Goal: Information Seeking & Learning: Check status

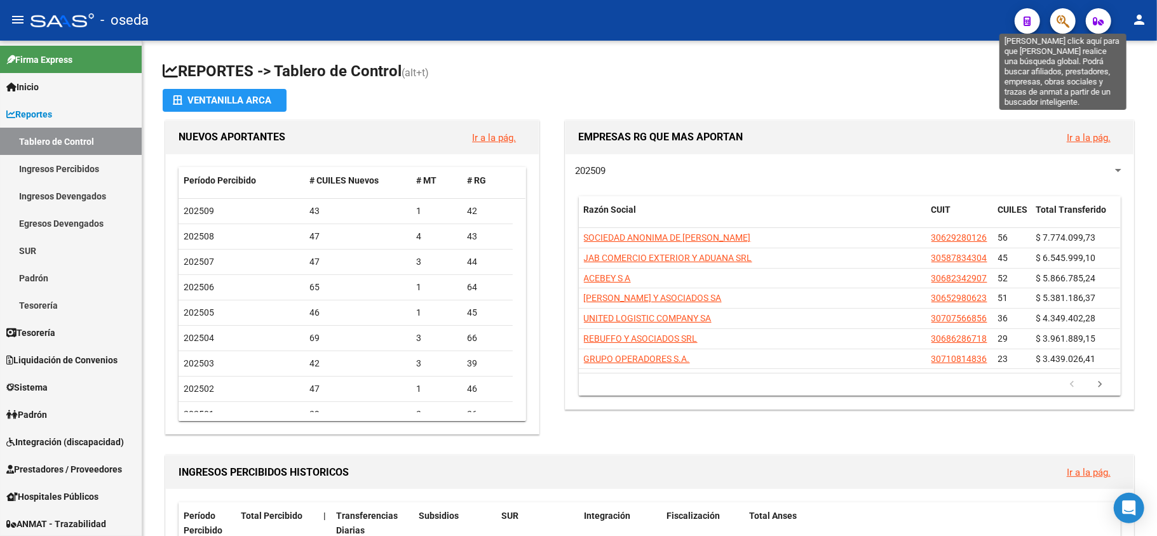
click at [1066, 20] on icon "button" at bounding box center [1062, 21] width 13 height 15
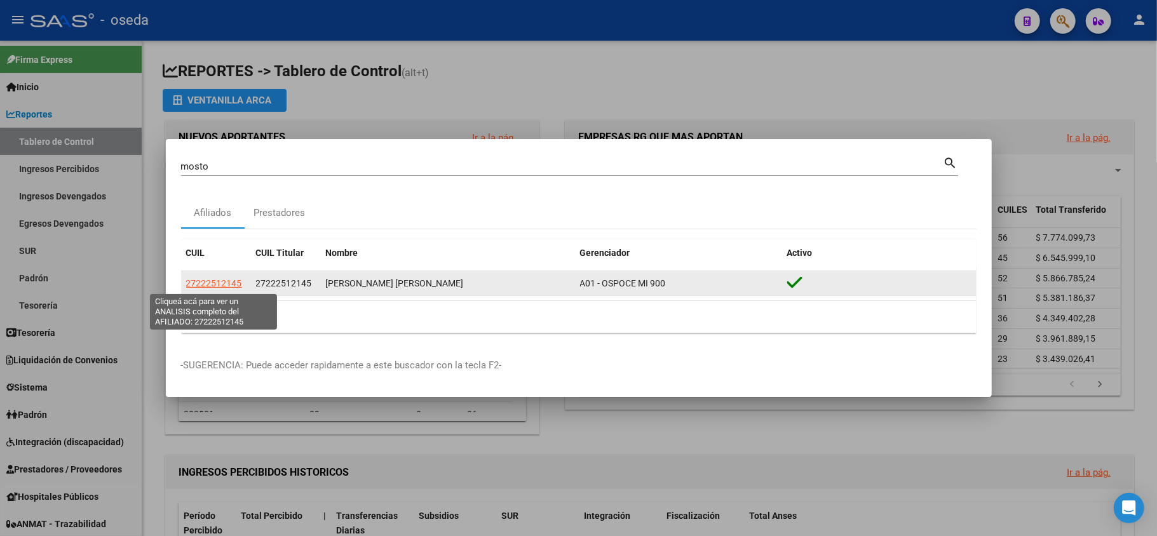
click at [224, 280] on span "27222512145" at bounding box center [214, 283] width 56 height 10
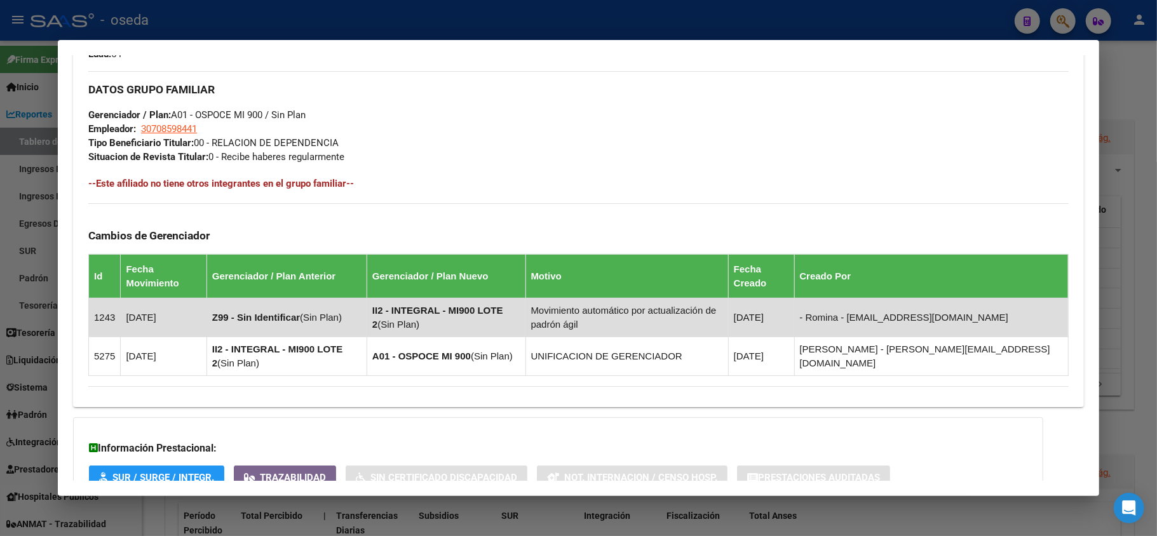
scroll to position [687, 0]
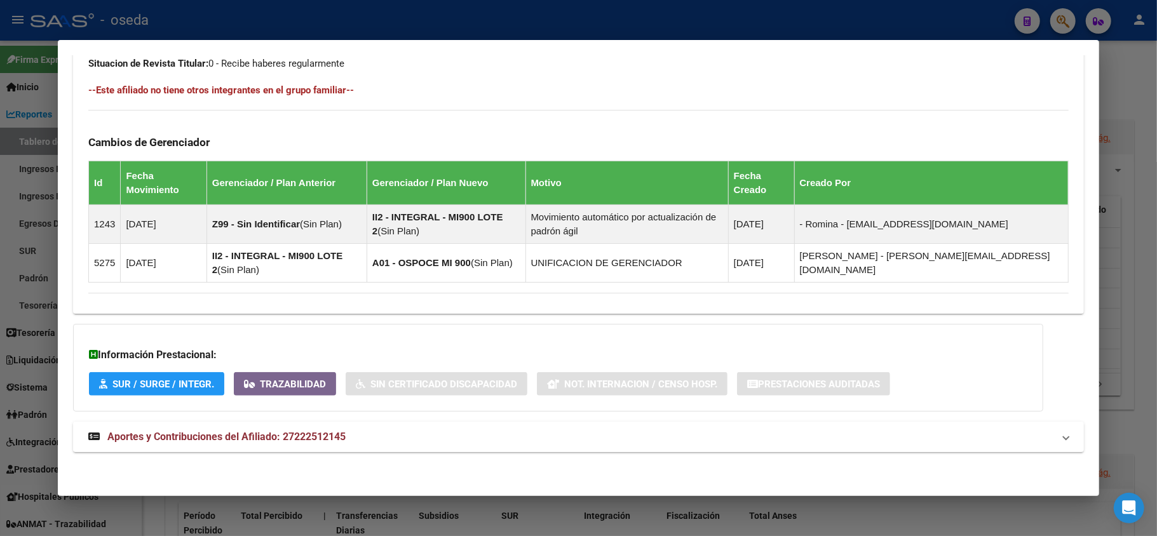
click at [318, 437] on span "Aportes y Contribuciones del Afiliado: 27222512145" at bounding box center [226, 437] width 238 height 12
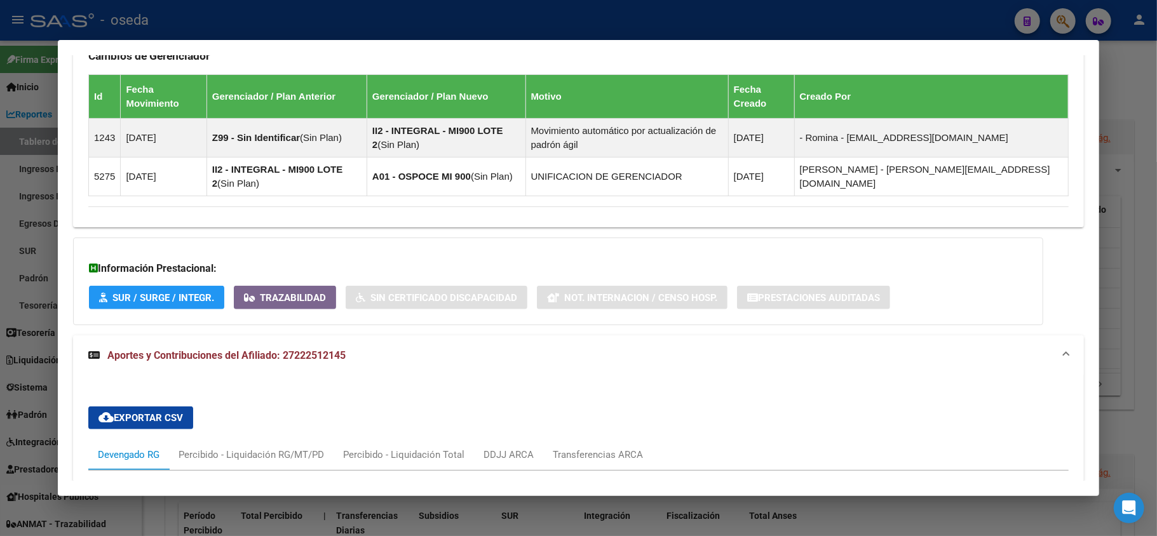
scroll to position [603, 0]
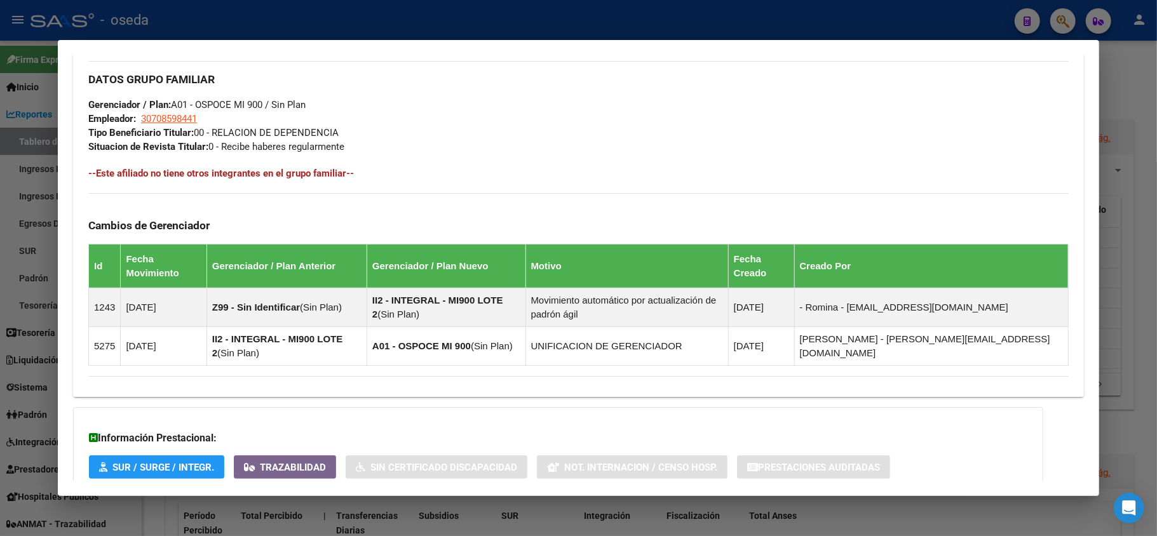
click at [0, 191] on div at bounding box center [578, 268] width 1157 height 536
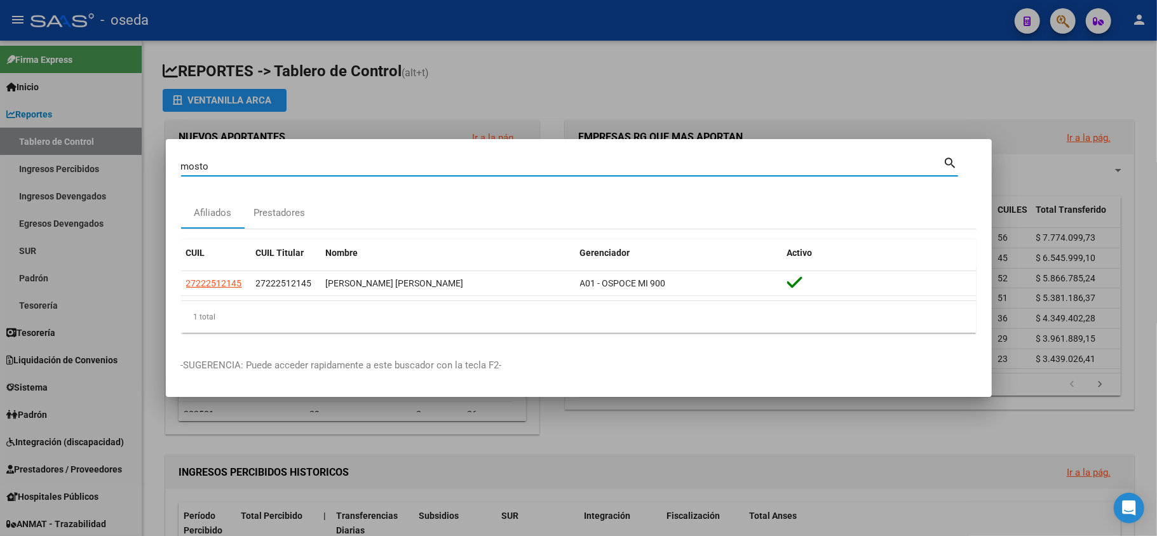
click at [194, 163] on input "mosto" at bounding box center [562, 166] width 762 height 11
type input "laguna pr"
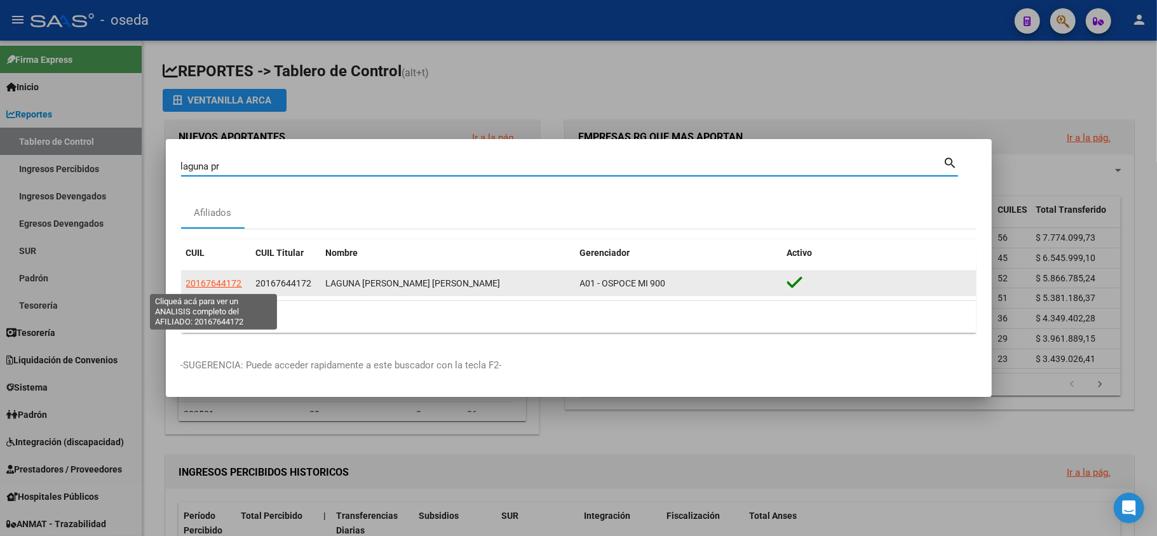
click at [219, 283] on span "20167644172" at bounding box center [214, 283] width 56 height 10
type textarea "20167644172"
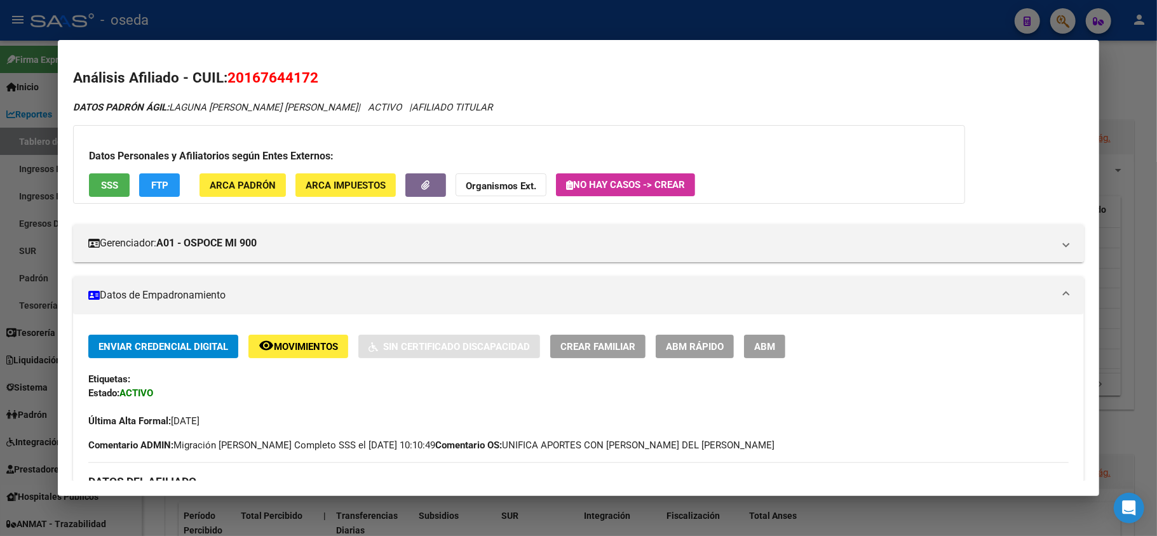
click at [115, 173] on button "SSS" at bounding box center [109, 185] width 41 height 24
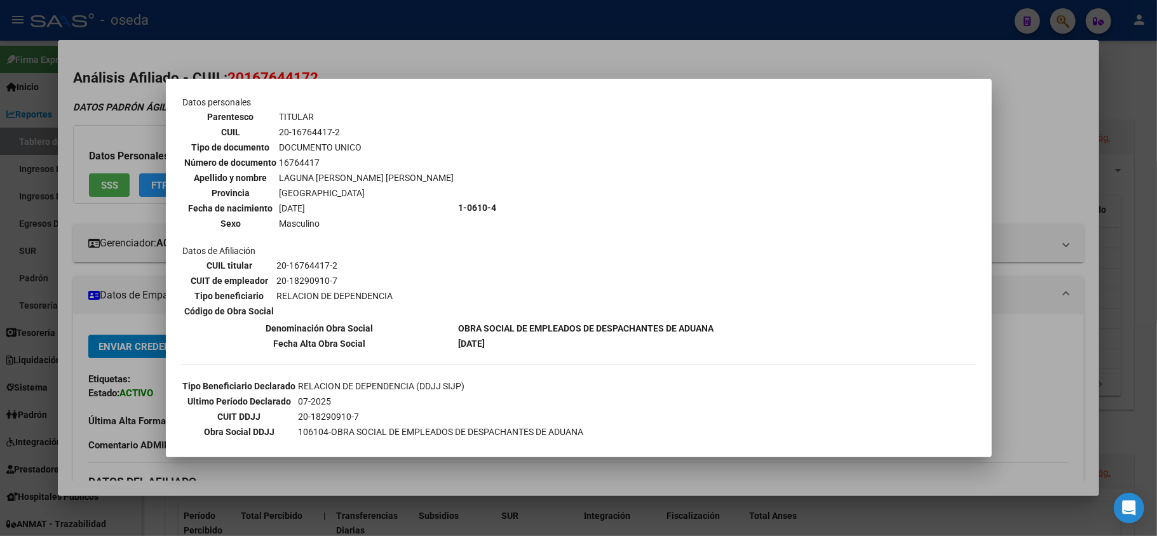
scroll to position [0, 0]
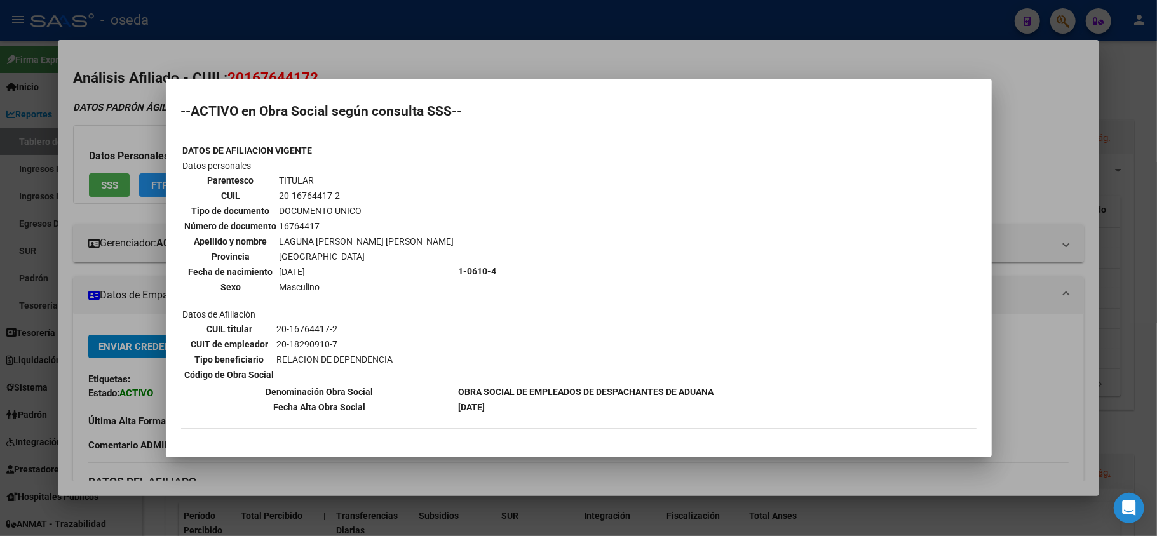
click at [112, 287] on div at bounding box center [578, 268] width 1157 height 536
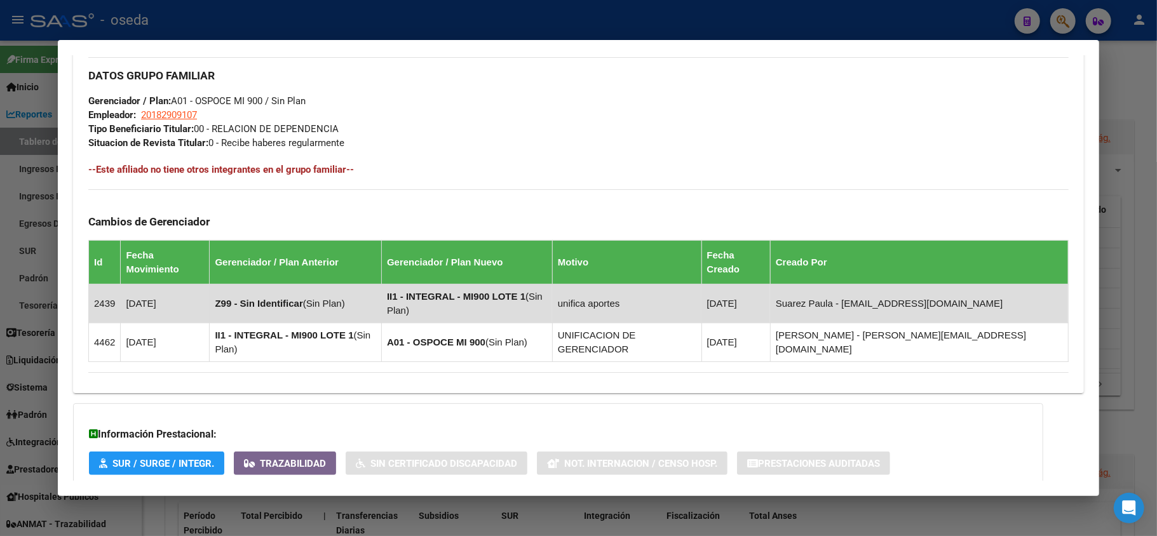
scroll to position [631, 0]
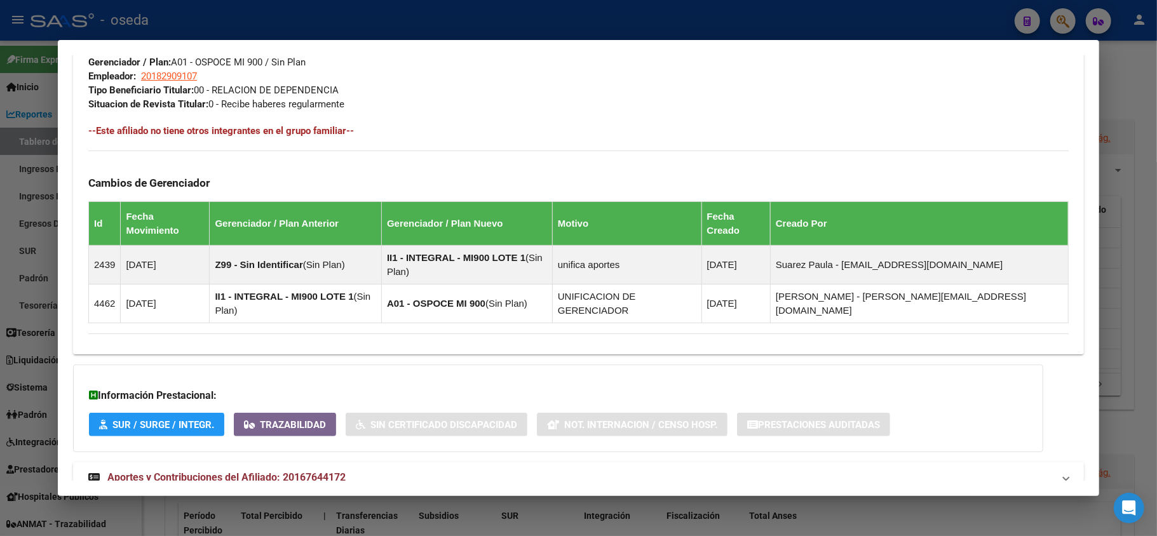
click at [234, 471] on span "Aportes y Contribuciones del Afiliado: 20167644172" at bounding box center [226, 477] width 238 height 12
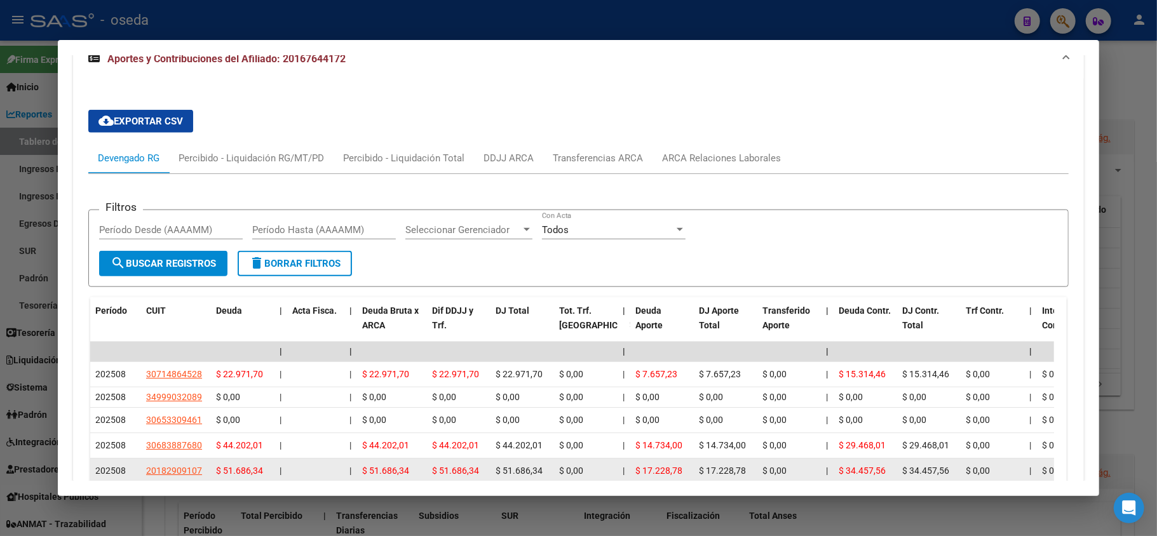
scroll to position [1225, 0]
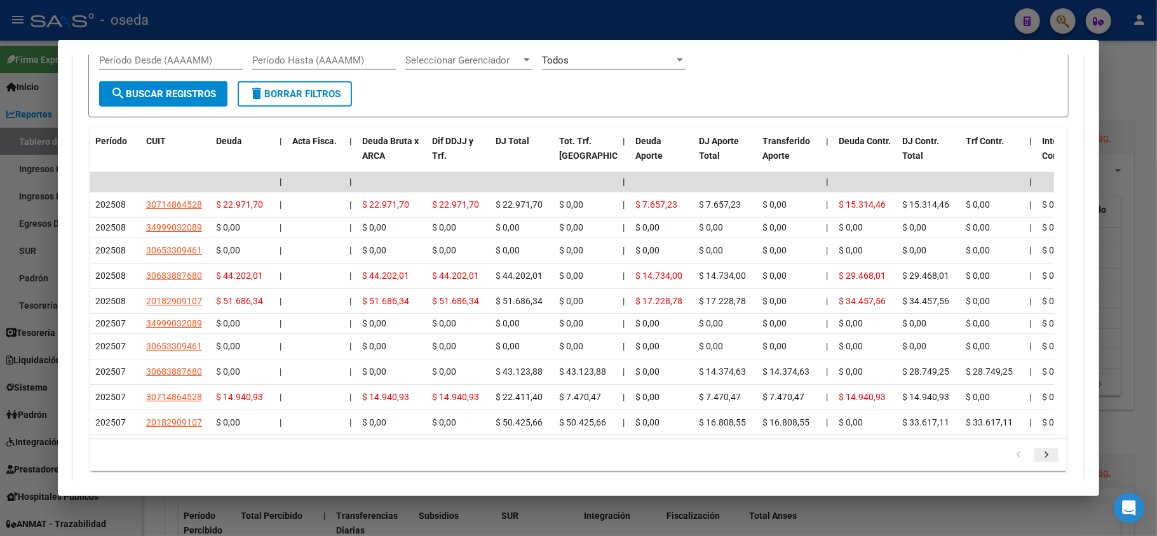
click at [1038, 449] on icon "go to next page" at bounding box center [1046, 456] width 17 height 15
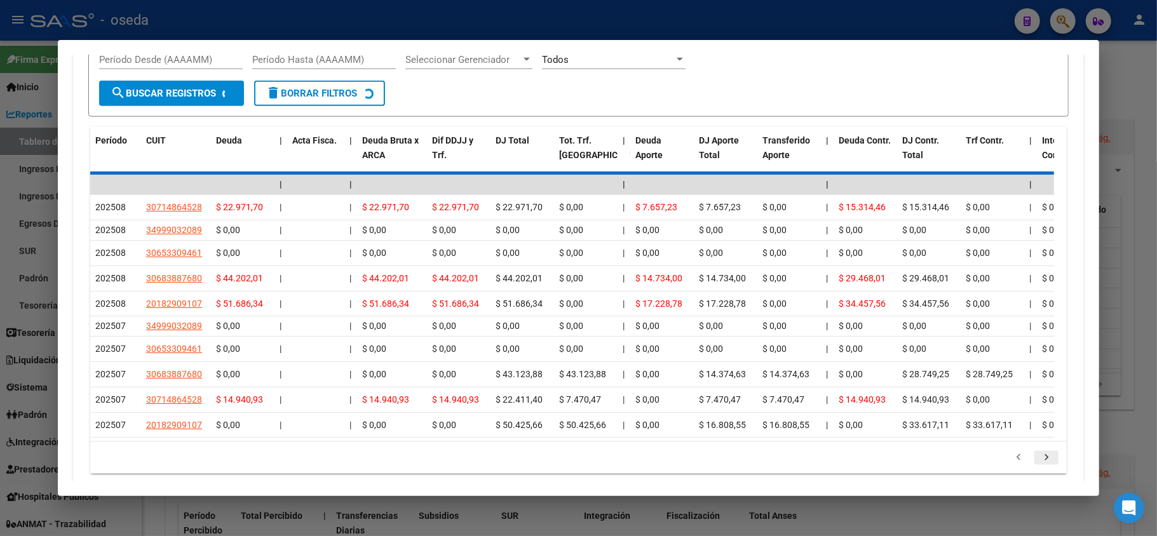
scroll to position [1225, 0]
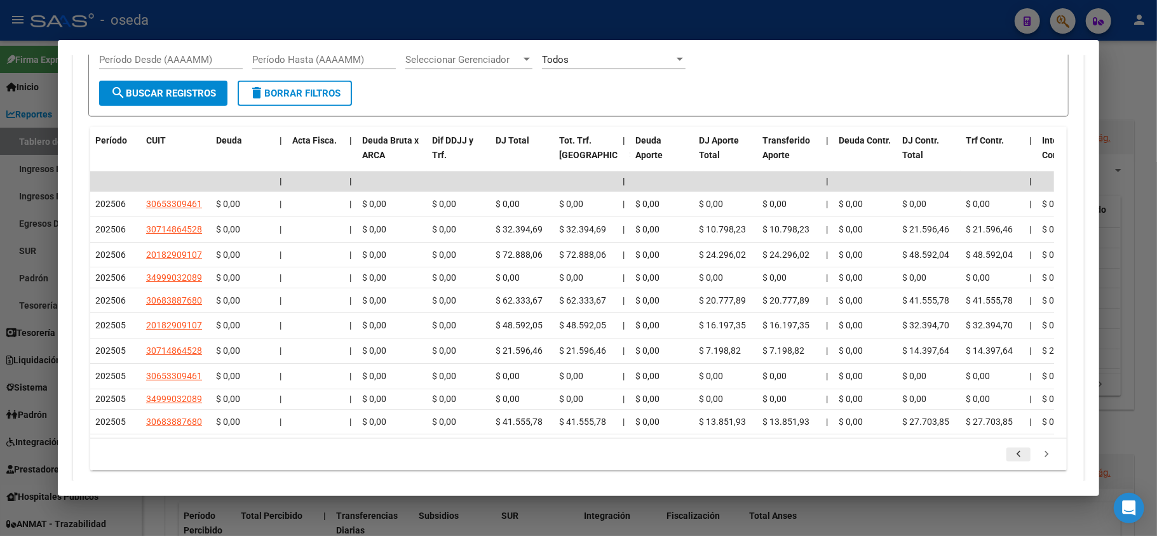
click at [1010, 448] on icon "go to previous page" at bounding box center [1018, 455] width 17 height 15
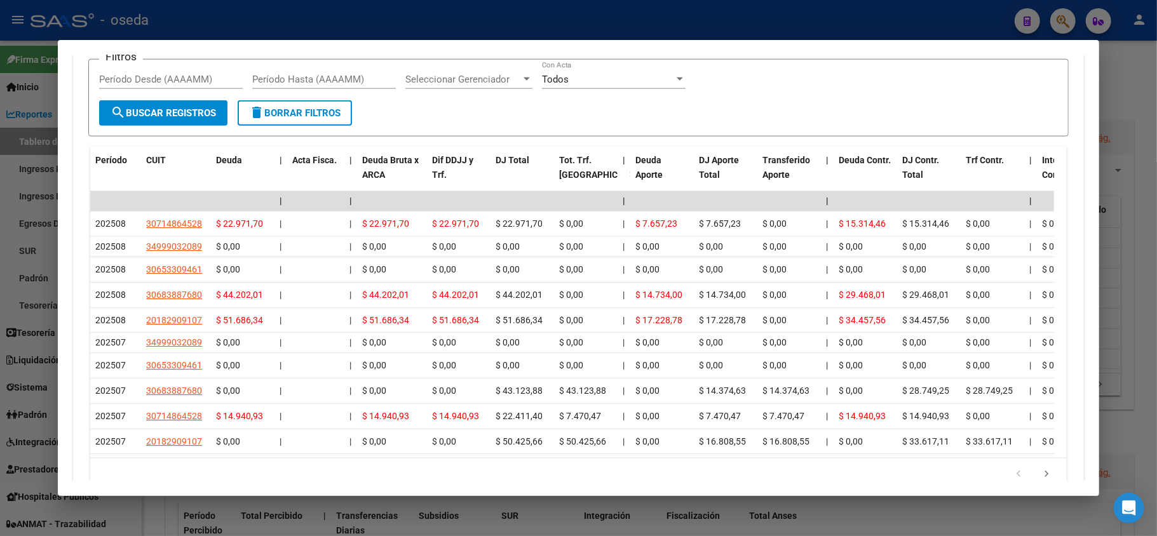
scroll to position [1226, 0]
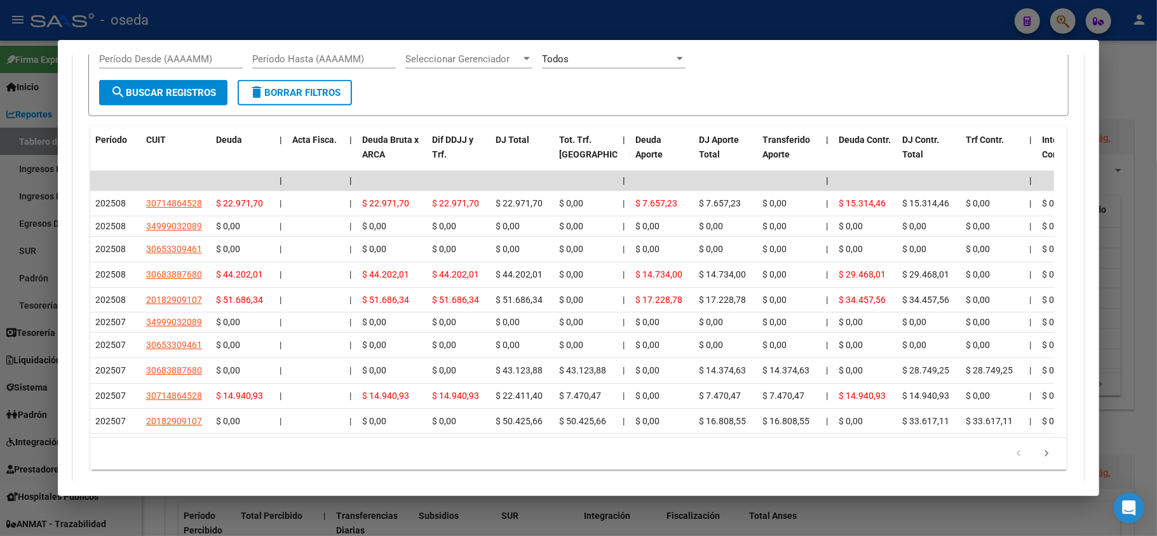
click at [3, 362] on div at bounding box center [578, 268] width 1157 height 536
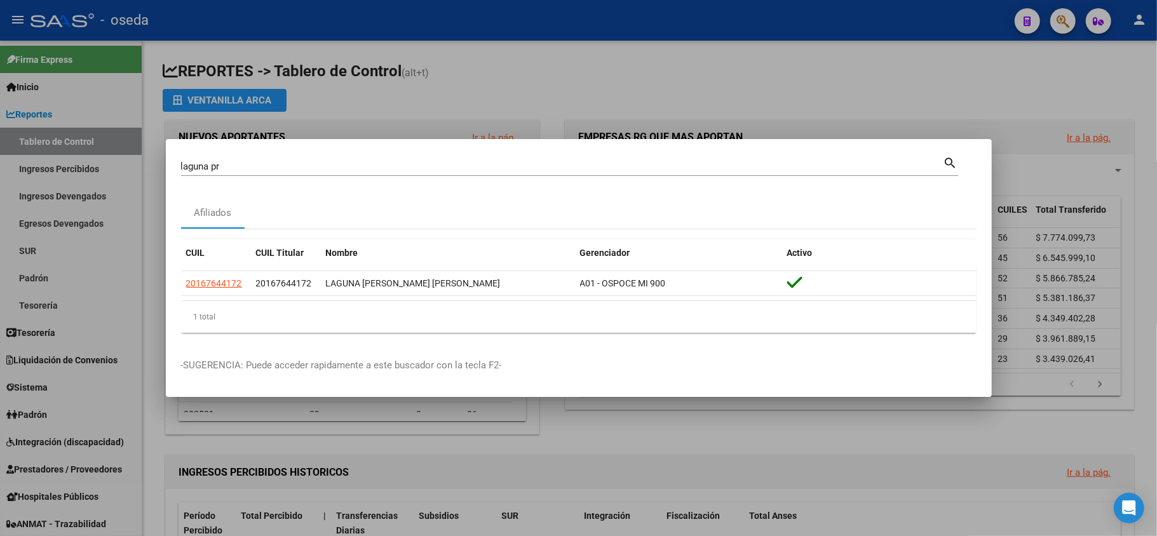
click at [488, 164] on input "laguna pr" at bounding box center [562, 166] width 762 height 11
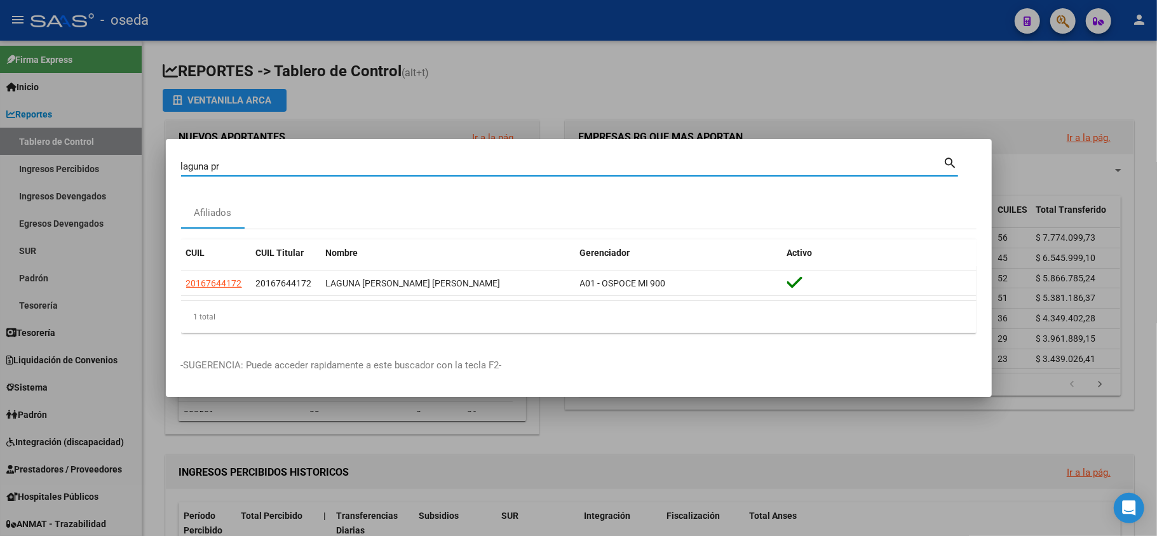
click at [488, 164] on input "laguna pr" at bounding box center [562, 166] width 762 height 11
type input "l"
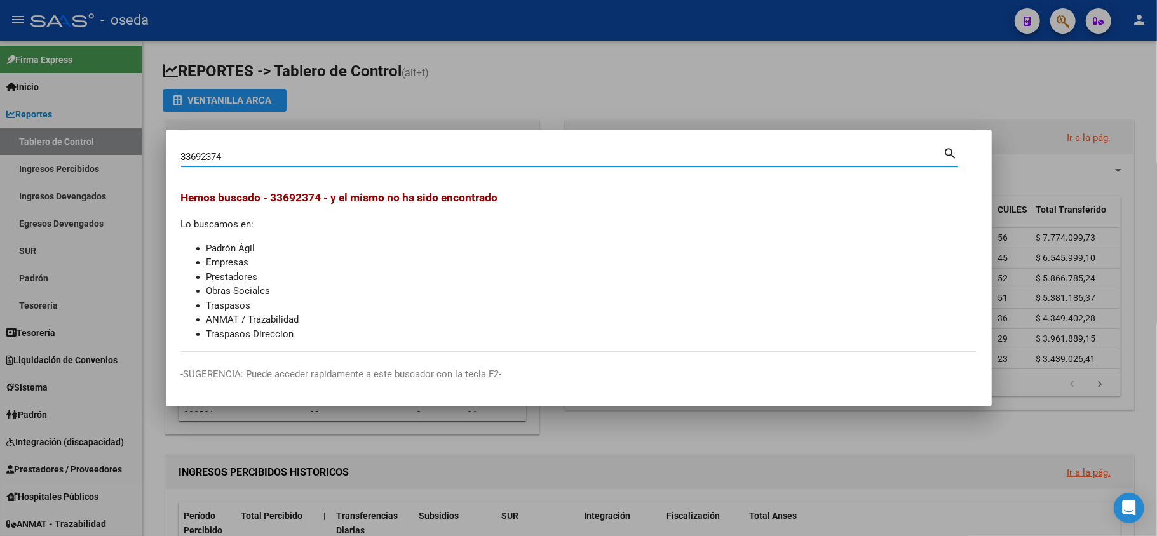
type input "33692374"
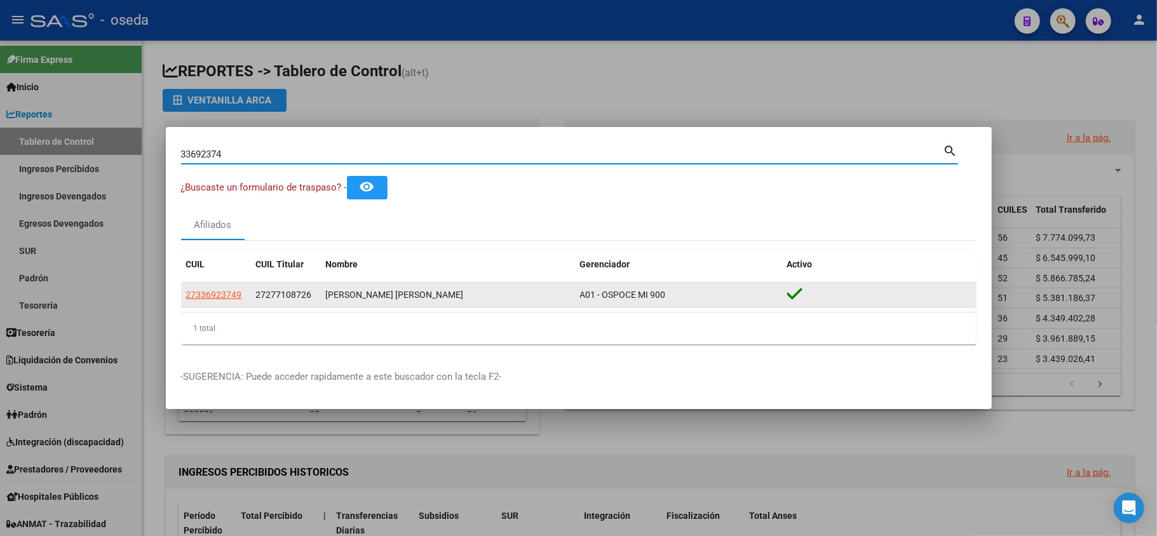
click at [224, 283] on datatable-body-cell "27336923749" at bounding box center [216, 295] width 70 height 25
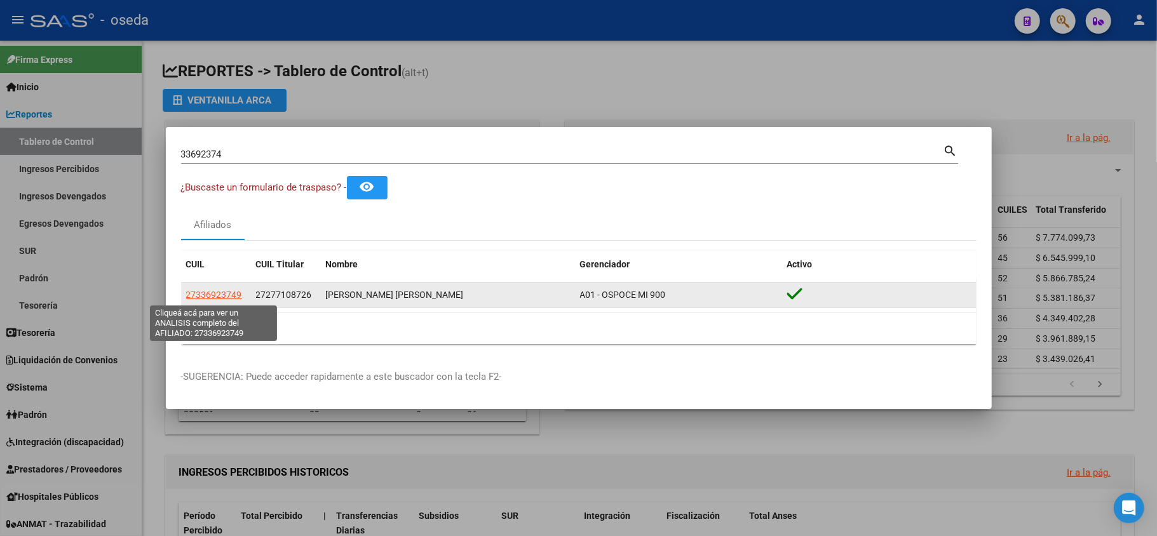
click at [221, 293] on span "27336923749" at bounding box center [214, 295] width 56 height 10
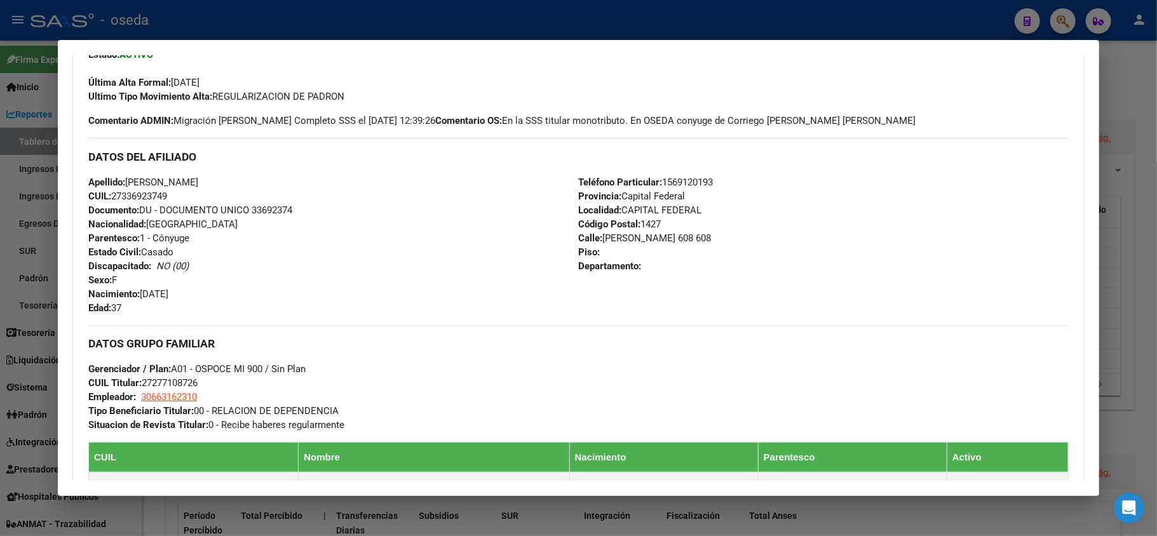
scroll to position [423, 0]
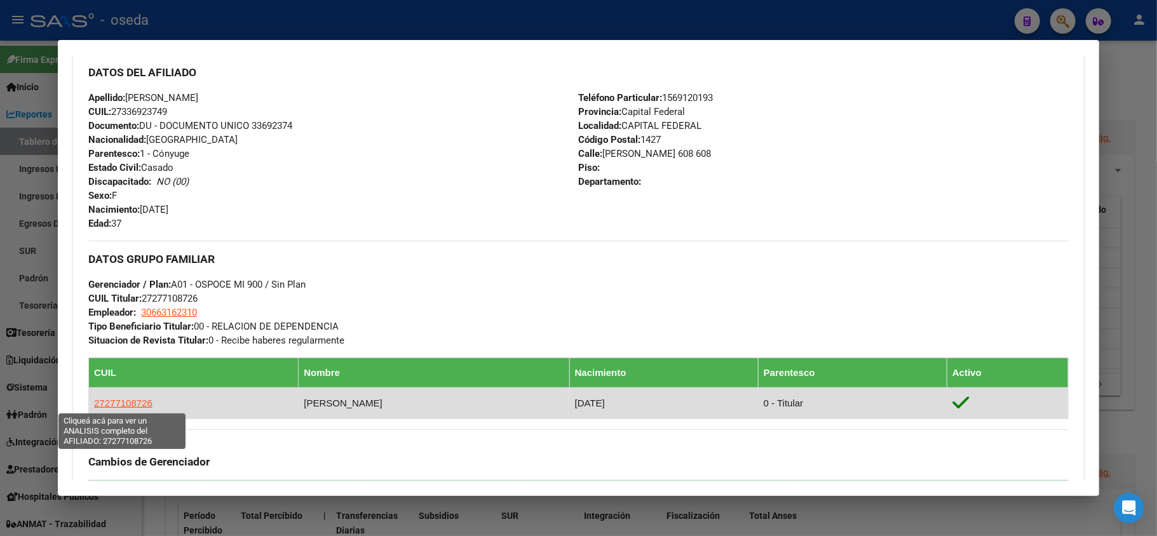
click at [125, 401] on span "27277108726" at bounding box center [123, 403] width 58 height 11
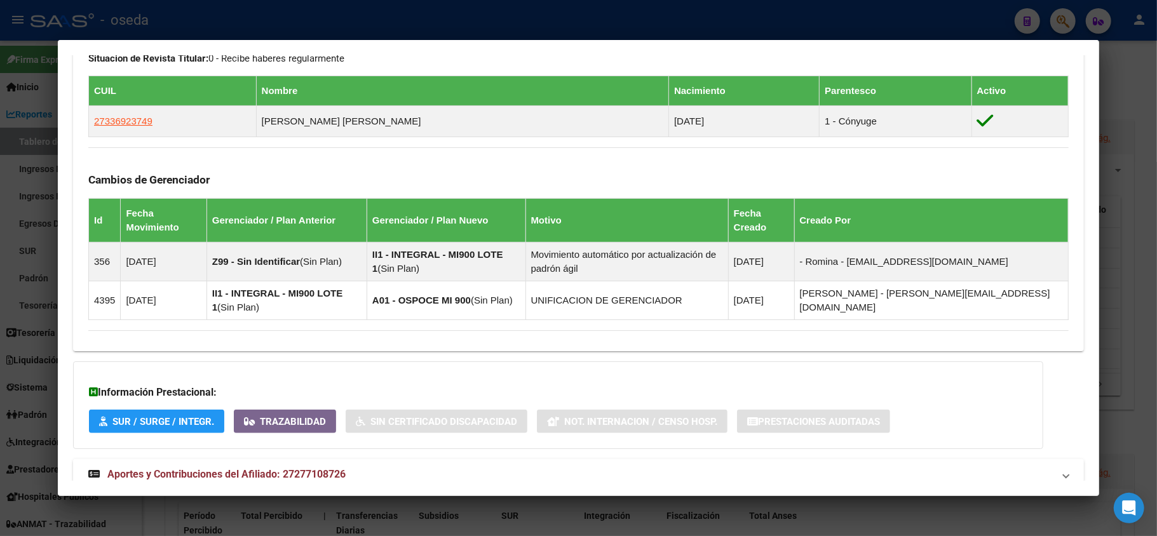
scroll to position [717, 0]
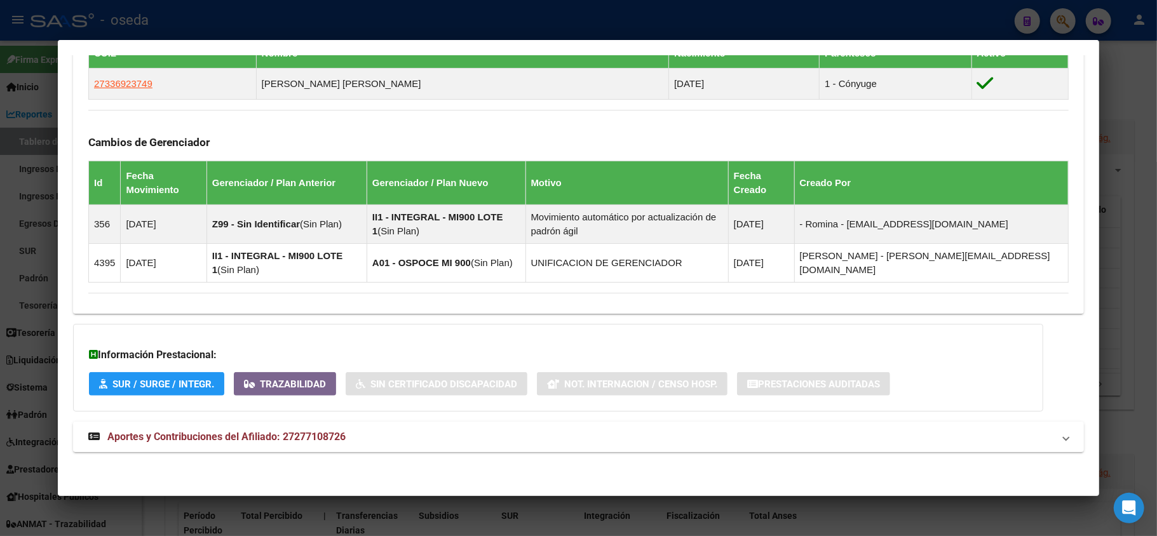
click at [300, 438] on span "Aportes y Contribuciones del Afiliado: 27277108726" at bounding box center [226, 437] width 238 height 12
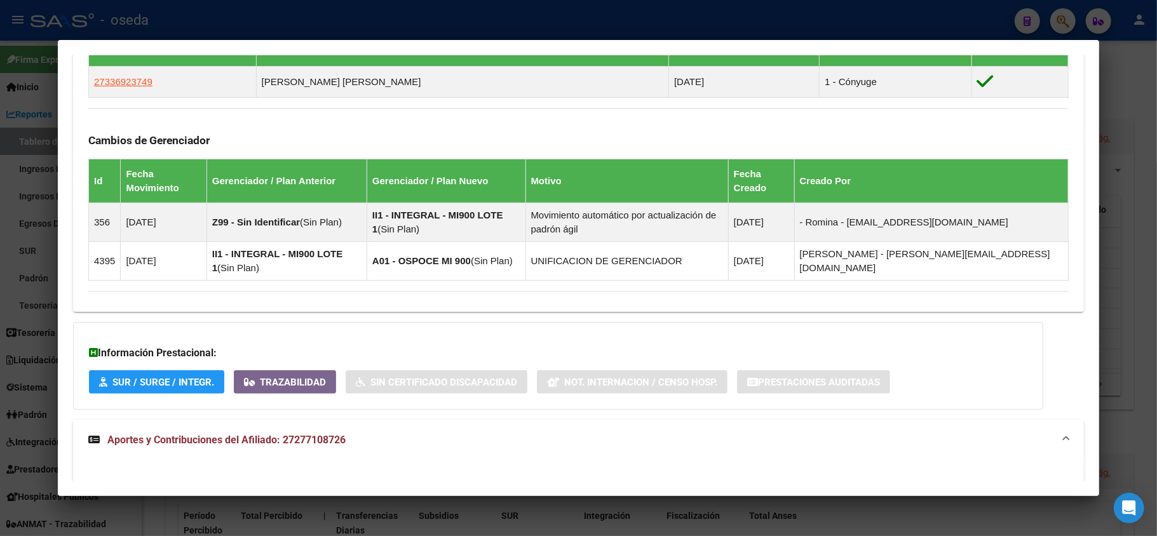
scroll to position [547, 0]
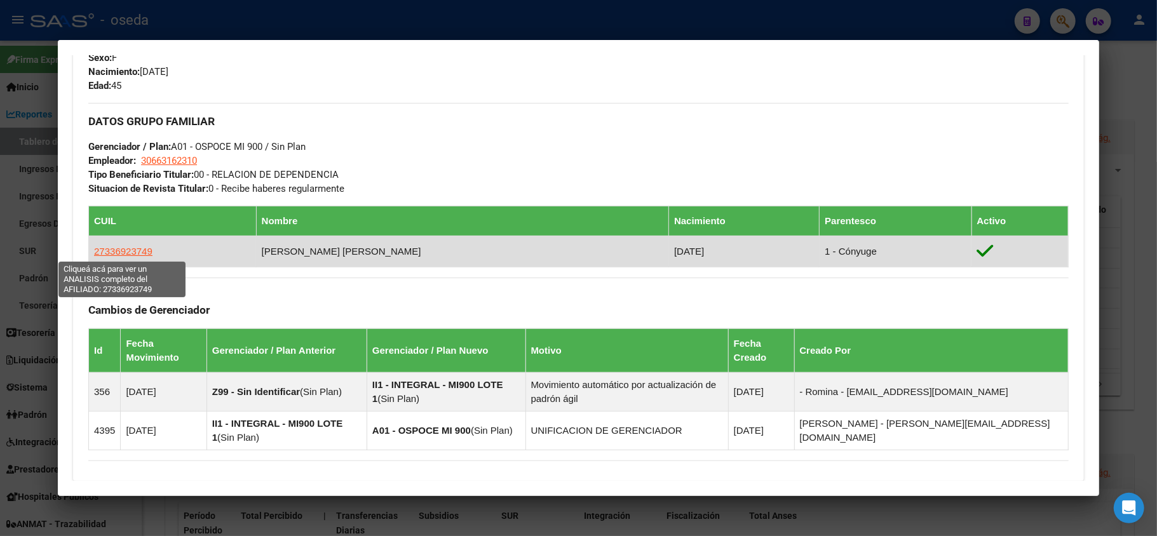
click at [130, 248] on span "27336923749" at bounding box center [123, 251] width 58 height 11
type textarea "27336923749"
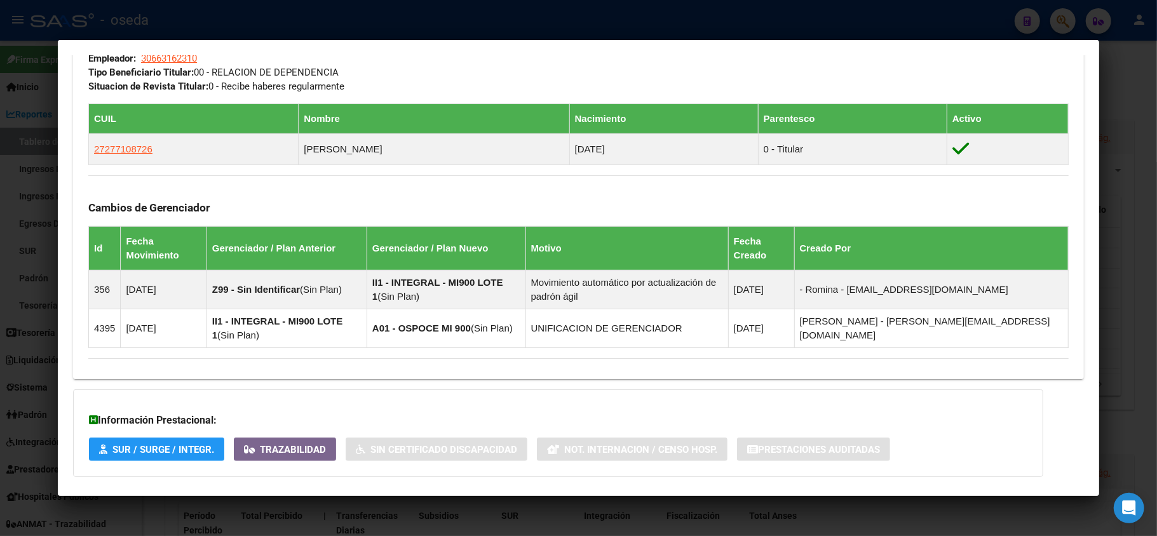
scroll to position [775, 0]
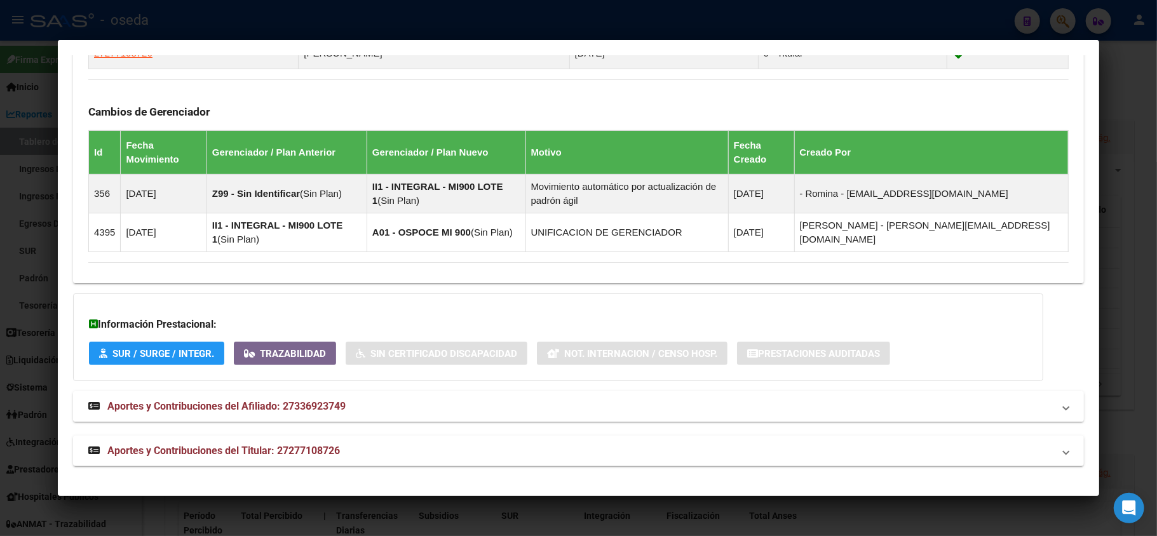
click at [268, 404] on span "Aportes y Contribuciones del Afiliado: 27336923749" at bounding box center [226, 406] width 238 height 12
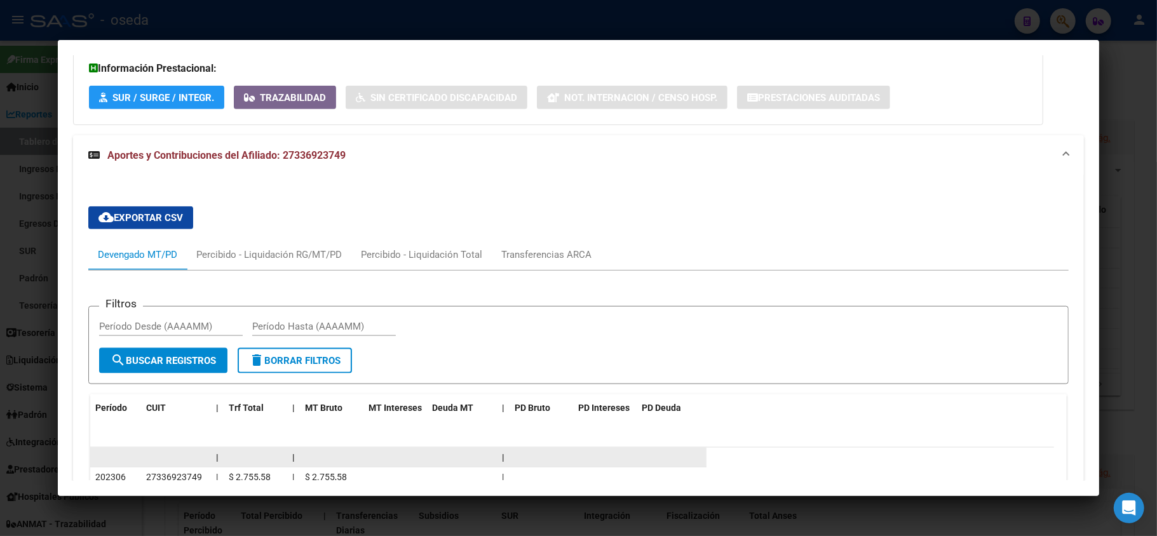
scroll to position [944, 0]
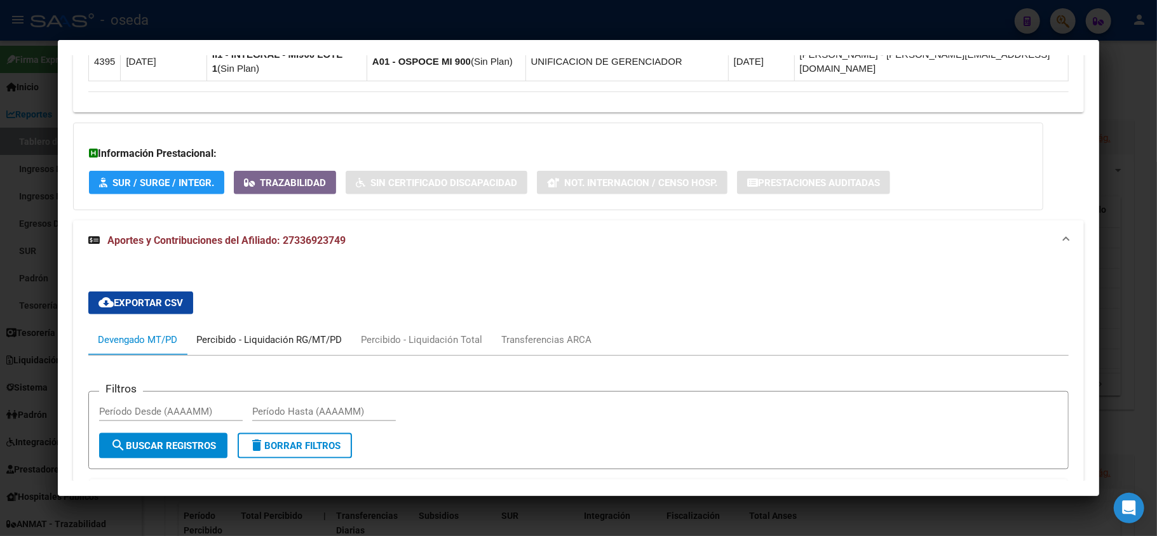
click at [288, 341] on div "Percibido - Liquidación RG/MT/PD" at bounding box center [268, 340] width 145 height 14
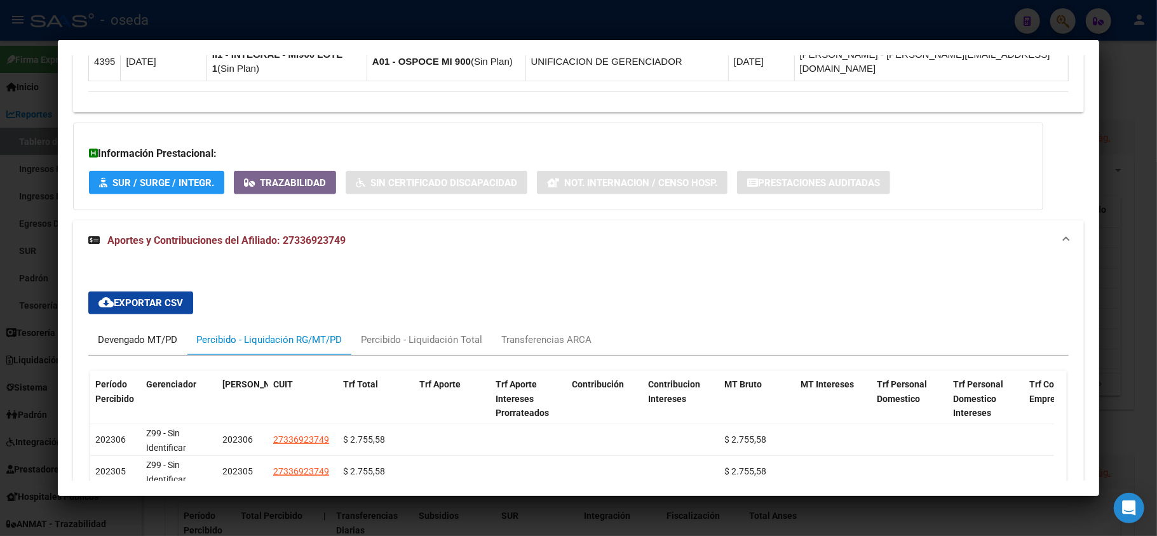
click at [121, 338] on div "Devengado MT/PD" at bounding box center [137, 340] width 79 height 14
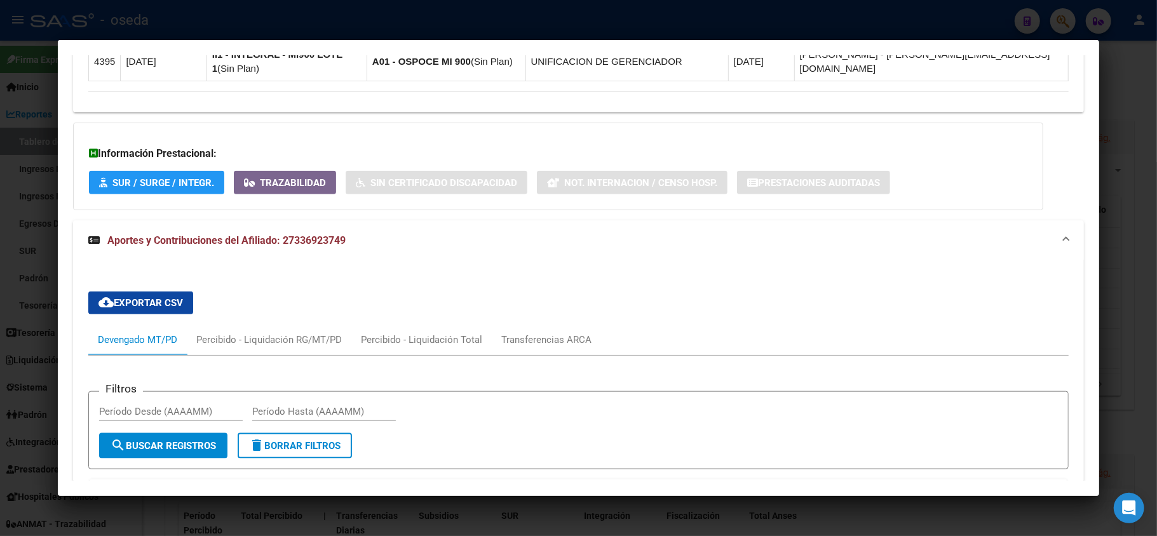
click at [1009, 242] on mat-panel-title "Aportes y Contribuciones del Afiliado: 27336923749" at bounding box center [570, 240] width 965 height 15
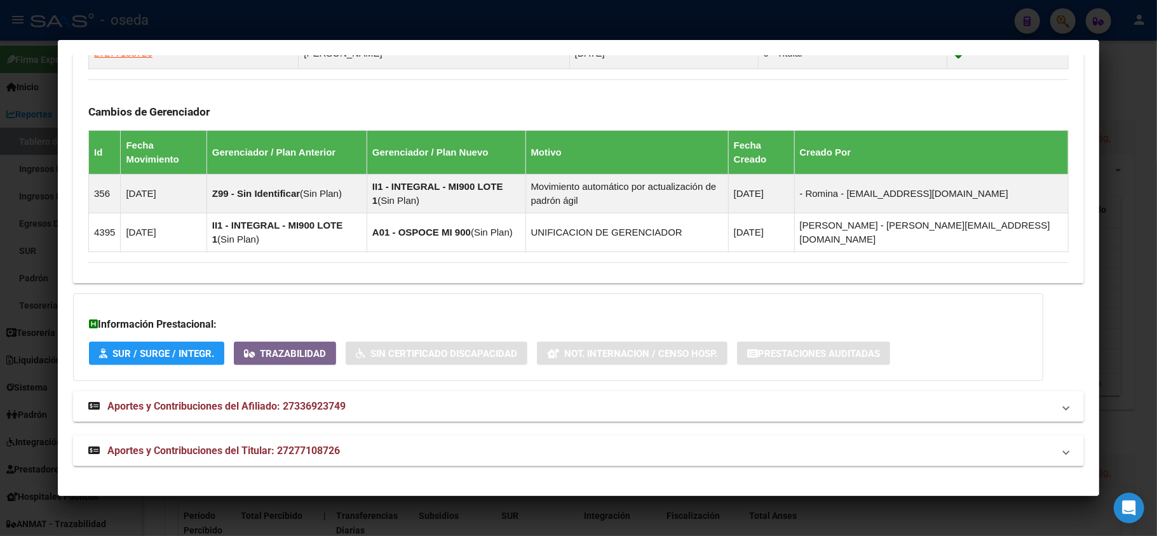
scroll to position [775, 0]
click at [325, 443] on strong "Aportes y Contribuciones del Titular: 27277108726" at bounding box center [214, 450] width 252 height 15
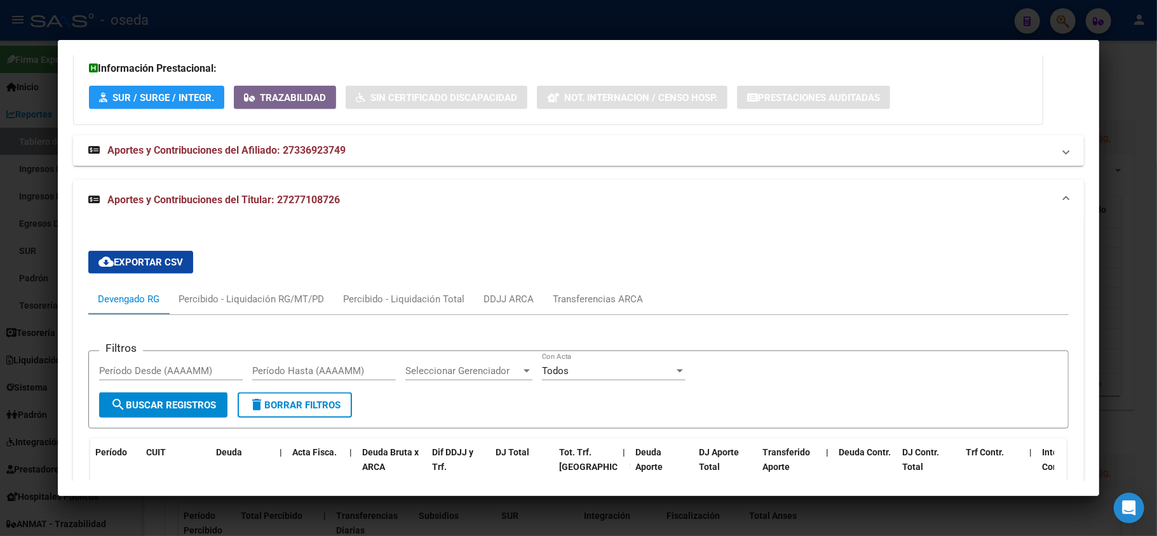
scroll to position [1198, 0]
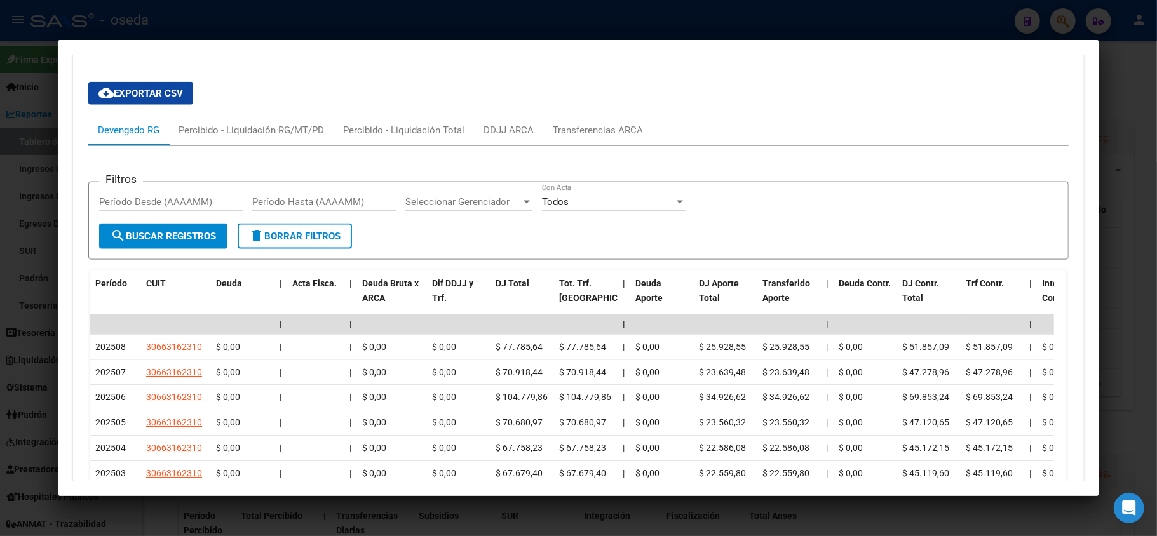
click at [19, 370] on div at bounding box center [578, 268] width 1157 height 536
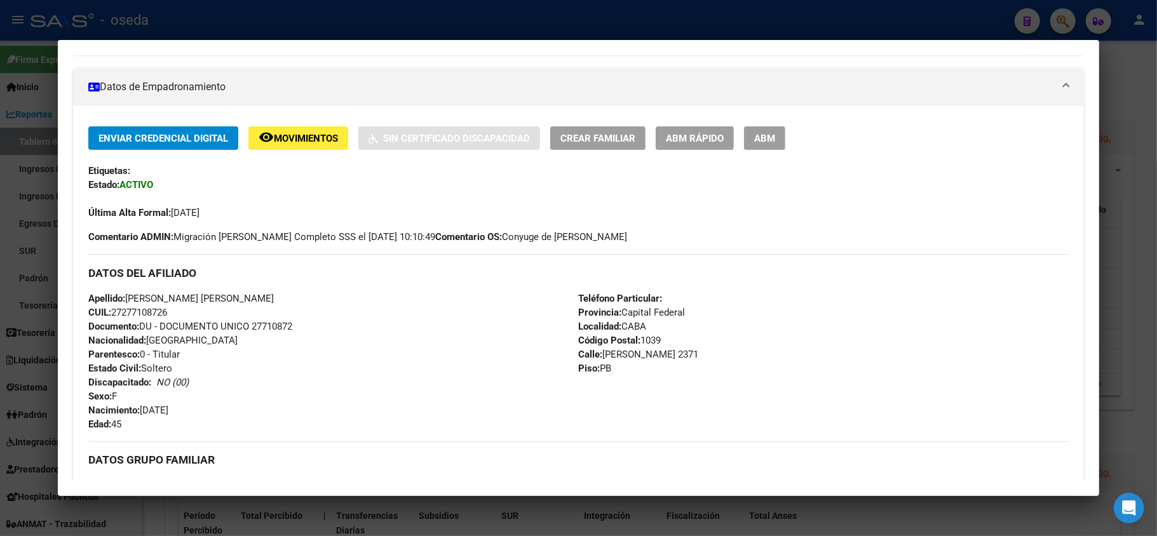
scroll to position [39, 0]
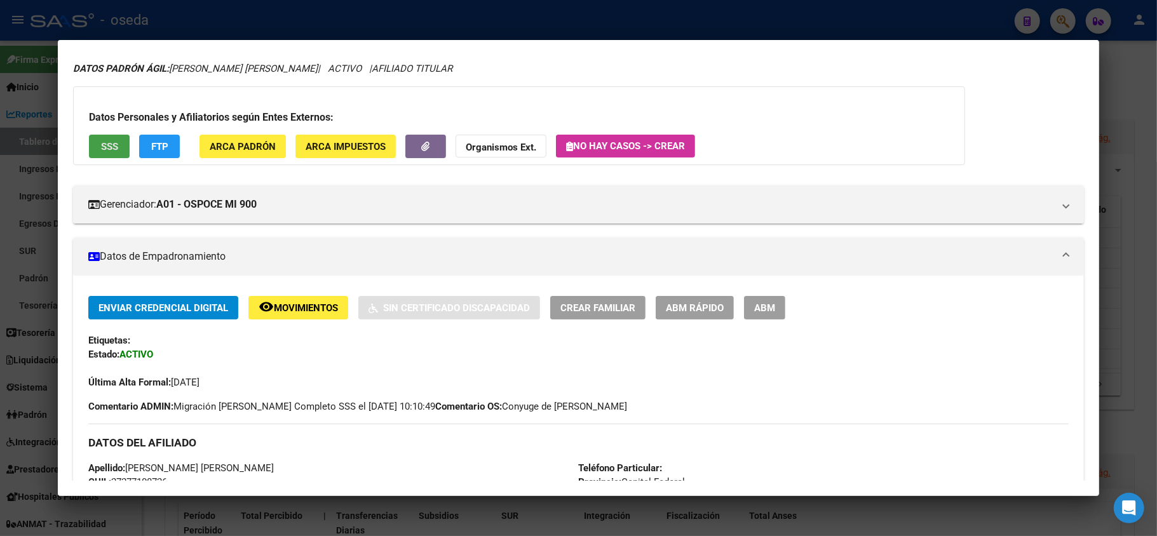
click at [107, 151] on span "SSS" at bounding box center [109, 146] width 17 height 11
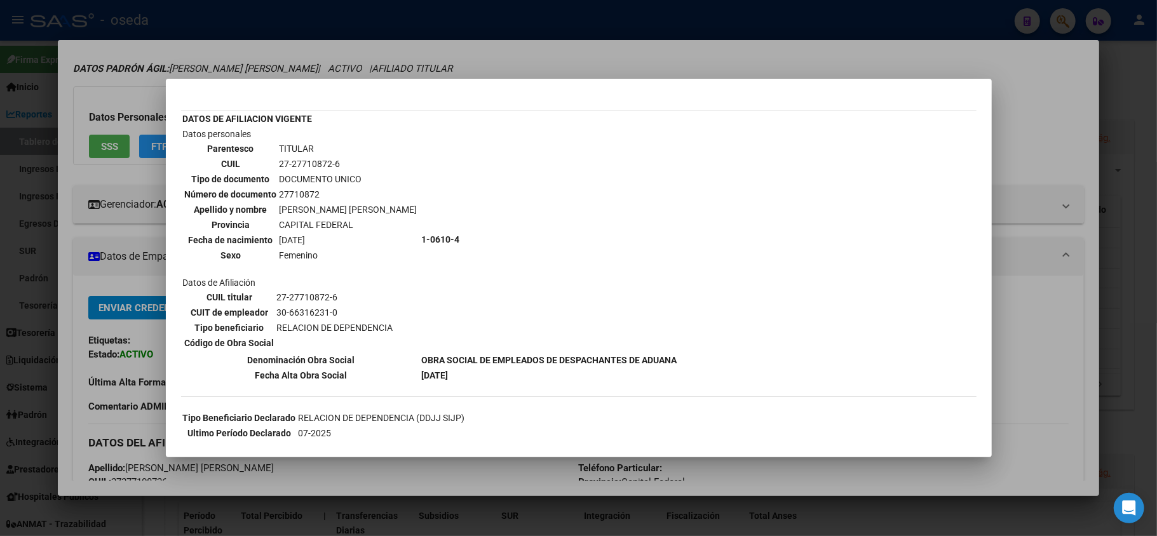
scroll to position [0, 0]
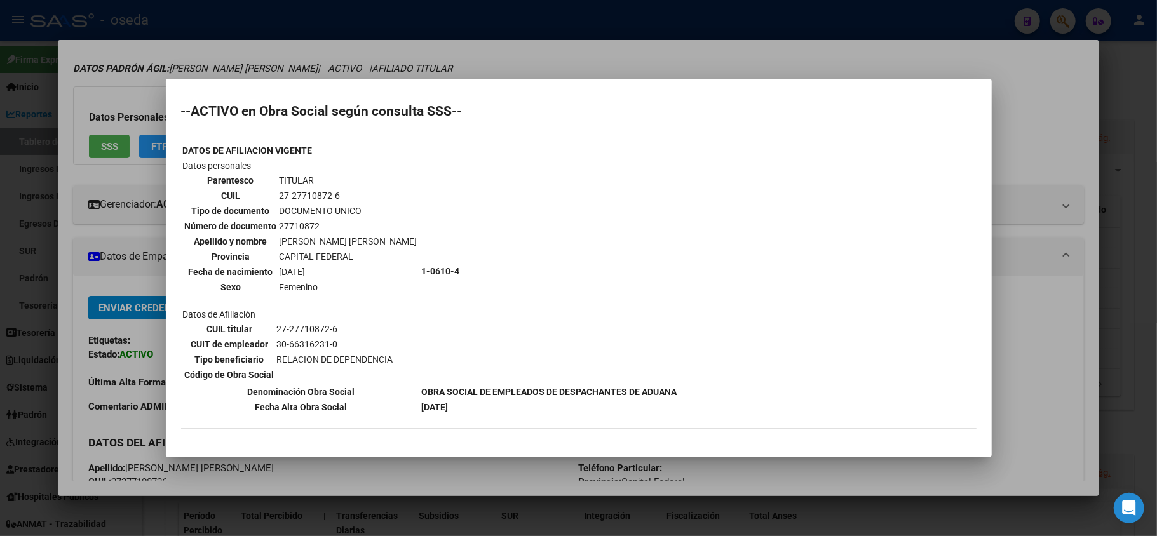
click at [0, 372] on div at bounding box center [578, 268] width 1157 height 536
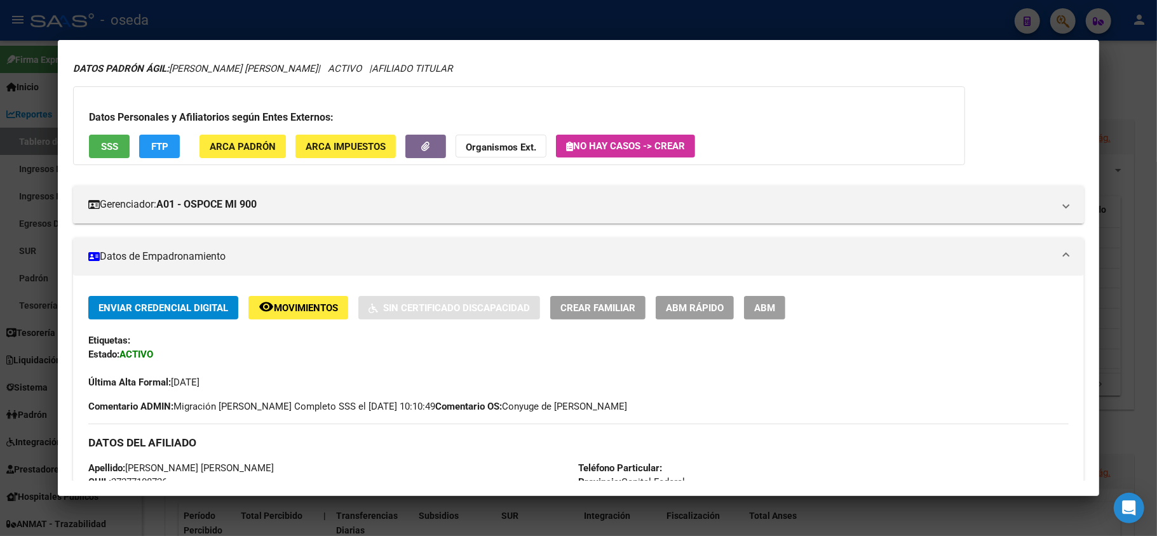
click at [0, 372] on div at bounding box center [578, 268] width 1157 height 536
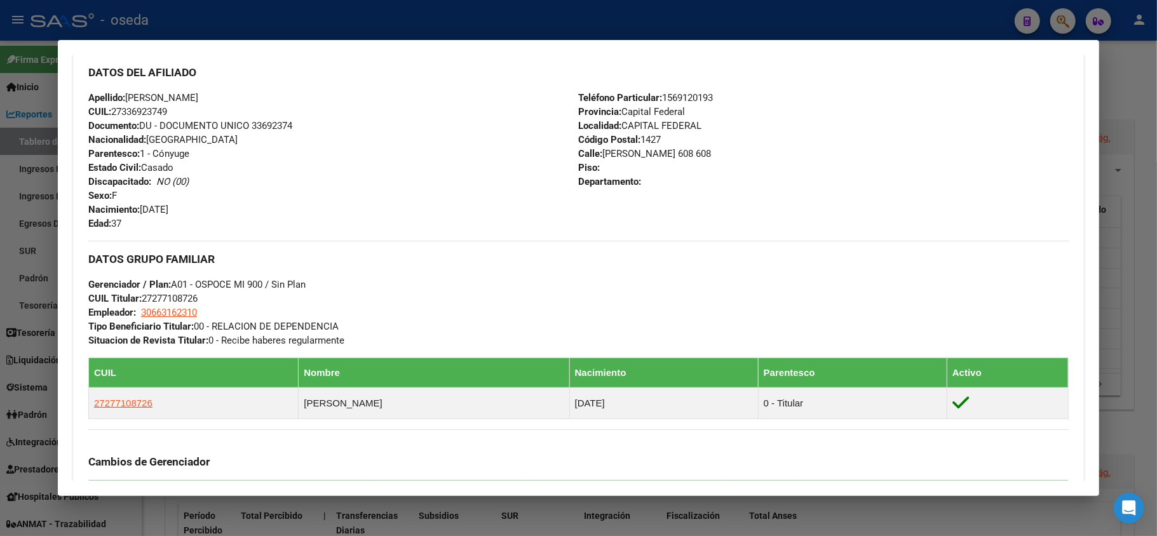
click at [24, 316] on div at bounding box center [578, 268] width 1157 height 536
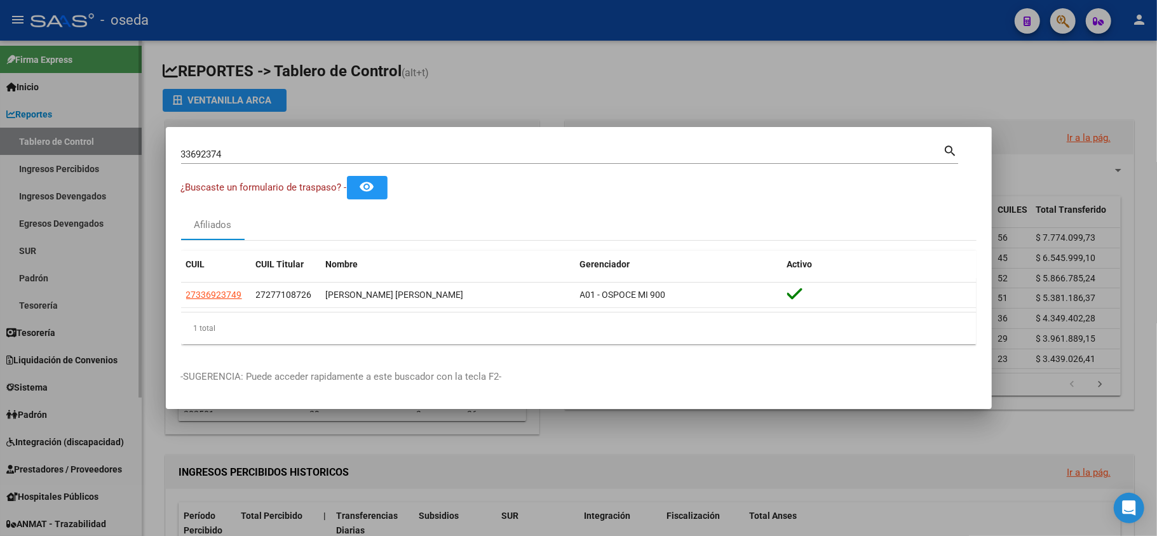
click at [57, 172] on div at bounding box center [578, 268] width 1157 height 536
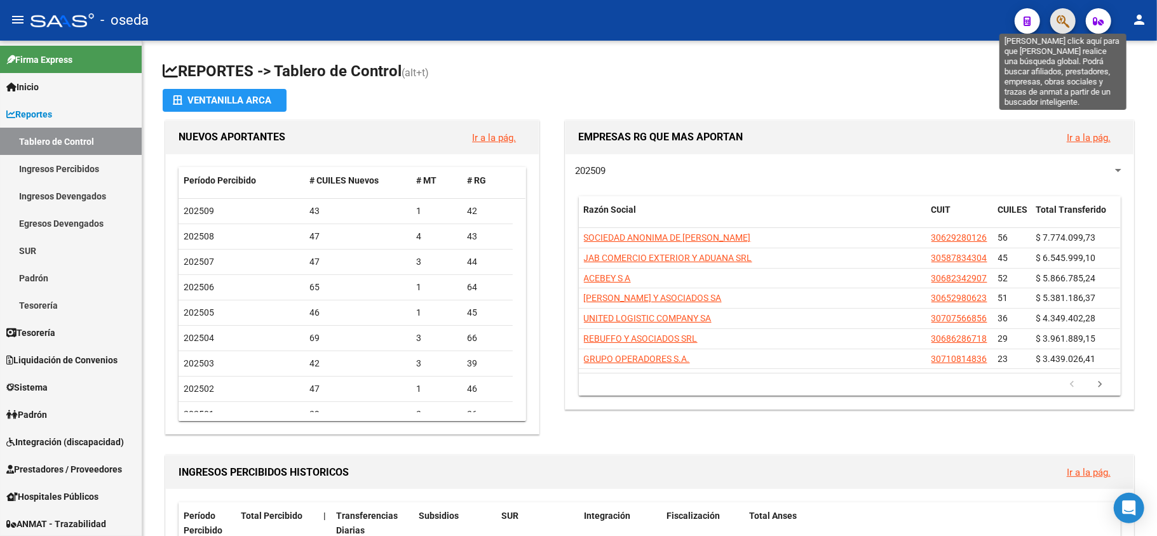
click at [1065, 16] on icon "button" at bounding box center [1062, 21] width 13 height 15
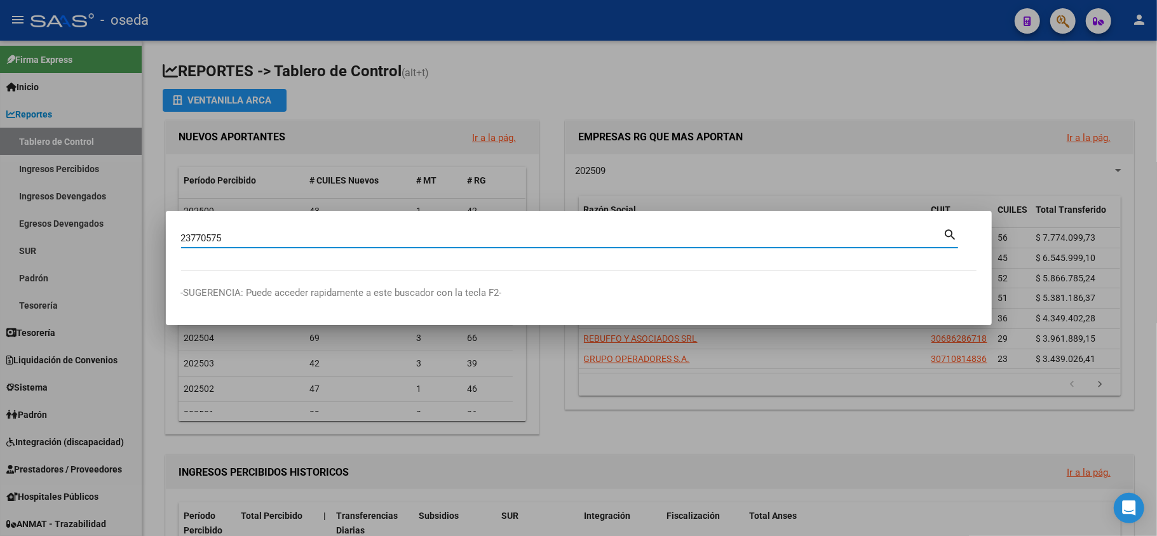
type input "23770575"
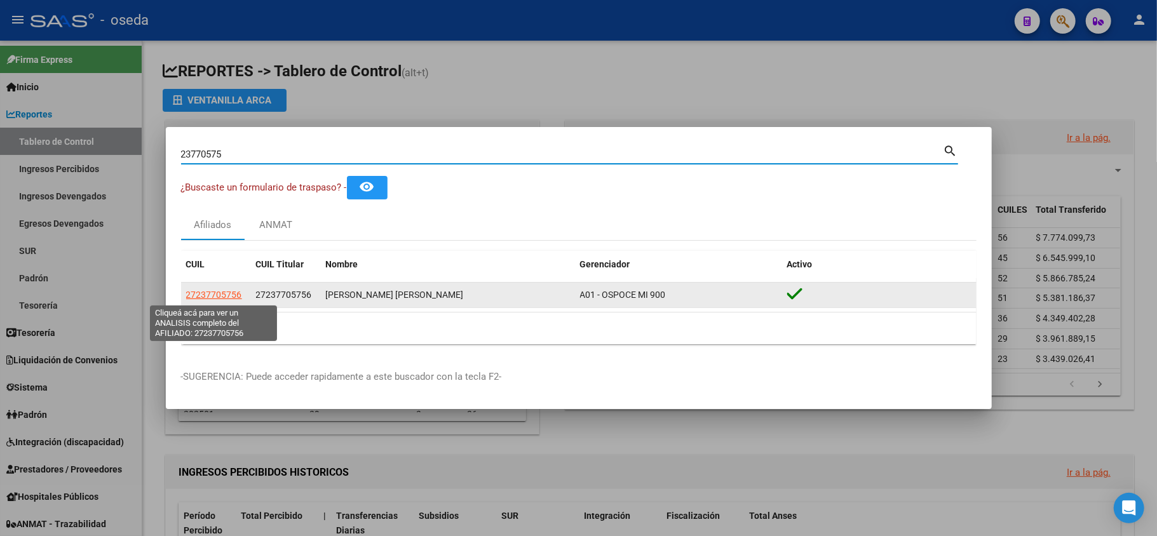
click at [222, 291] on span "27237705756" at bounding box center [214, 295] width 56 height 10
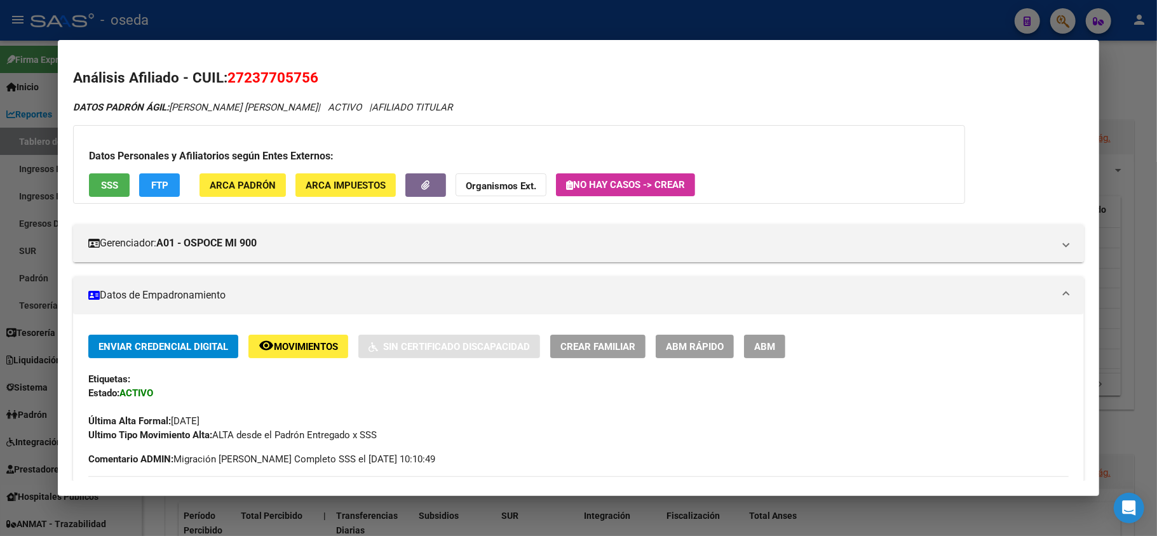
click at [118, 189] on span "SSS" at bounding box center [109, 185] width 17 height 11
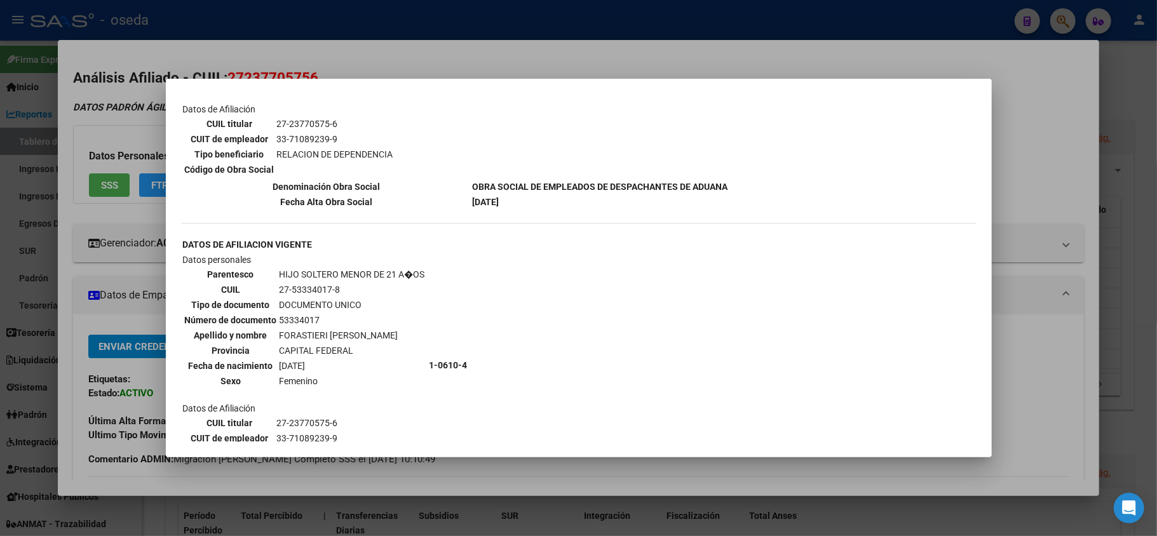
scroll to position [661, 0]
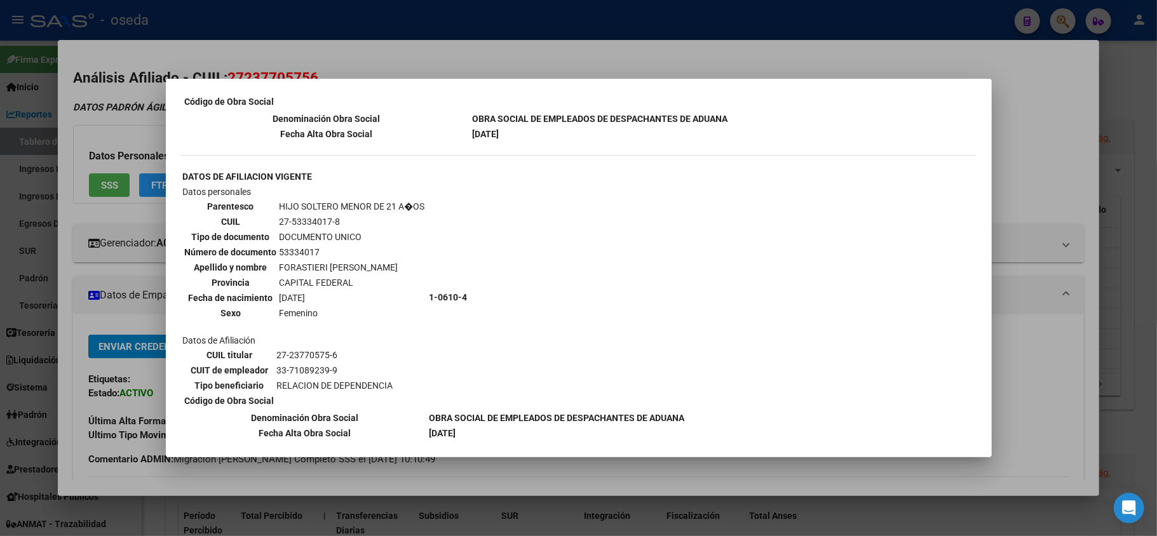
click at [1028, 206] on div at bounding box center [578, 268] width 1157 height 536
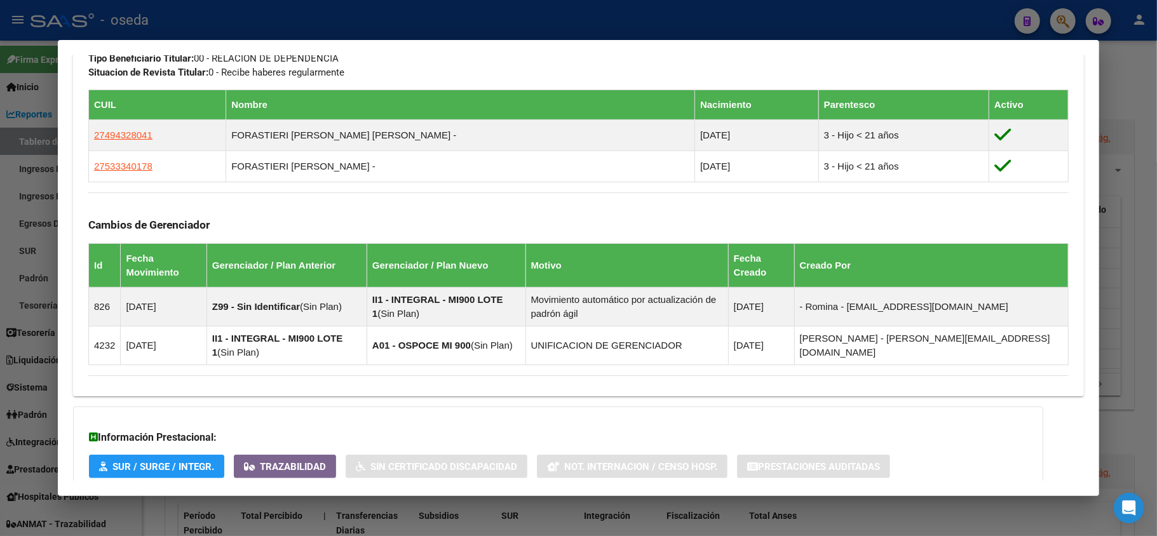
scroll to position [761, 0]
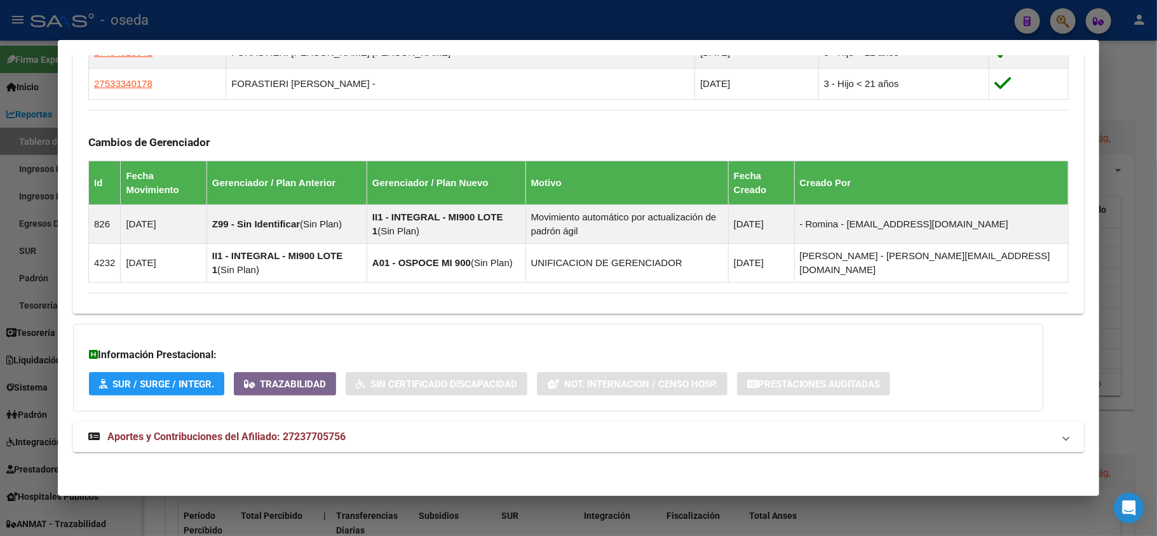
click at [291, 436] on span "Aportes y Contribuciones del Afiliado: 27237705756" at bounding box center [226, 437] width 238 height 12
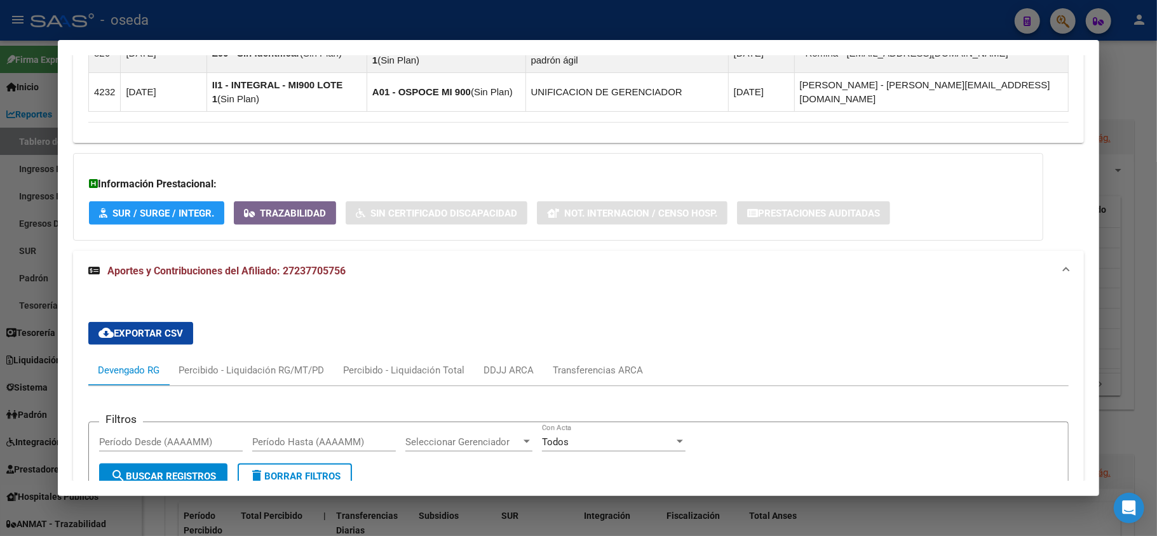
scroll to position [1100, 0]
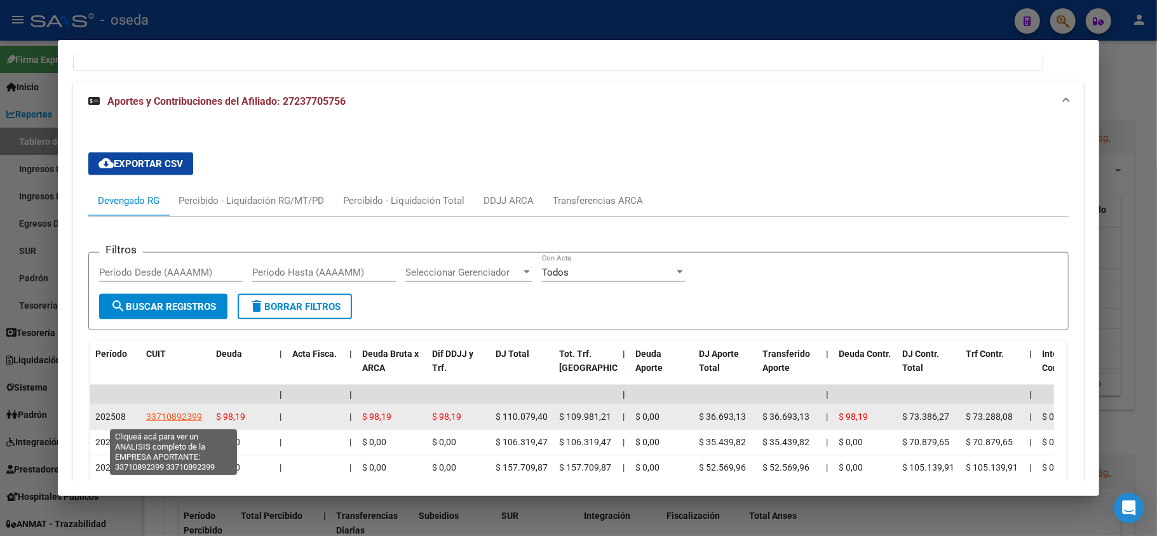
click at [179, 419] on span "33710892399" at bounding box center [174, 417] width 56 height 10
type textarea "33710892399"
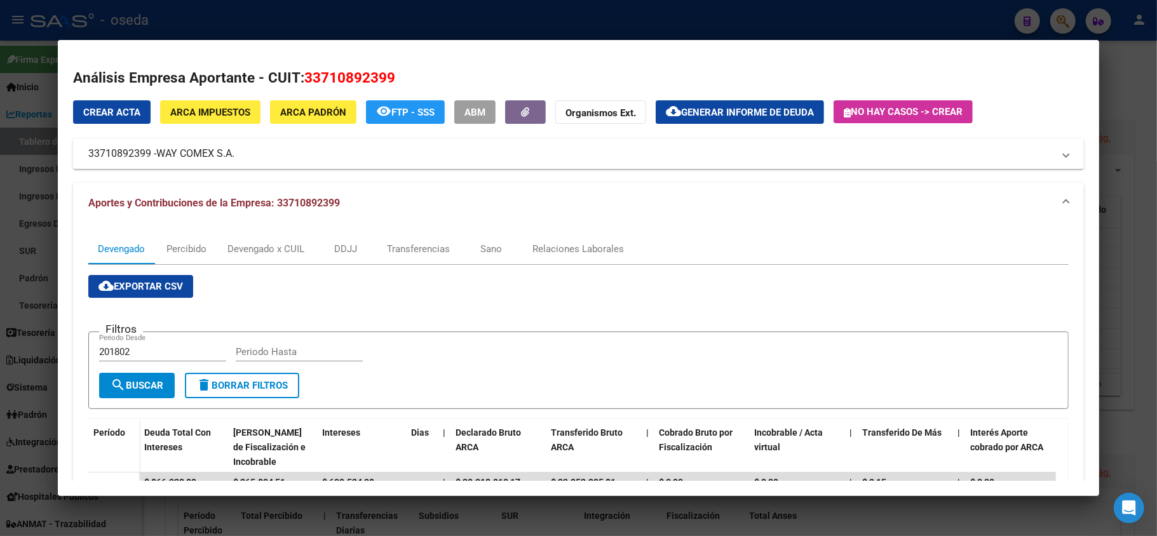
click at [0, 385] on div at bounding box center [578, 268] width 1157 height 536
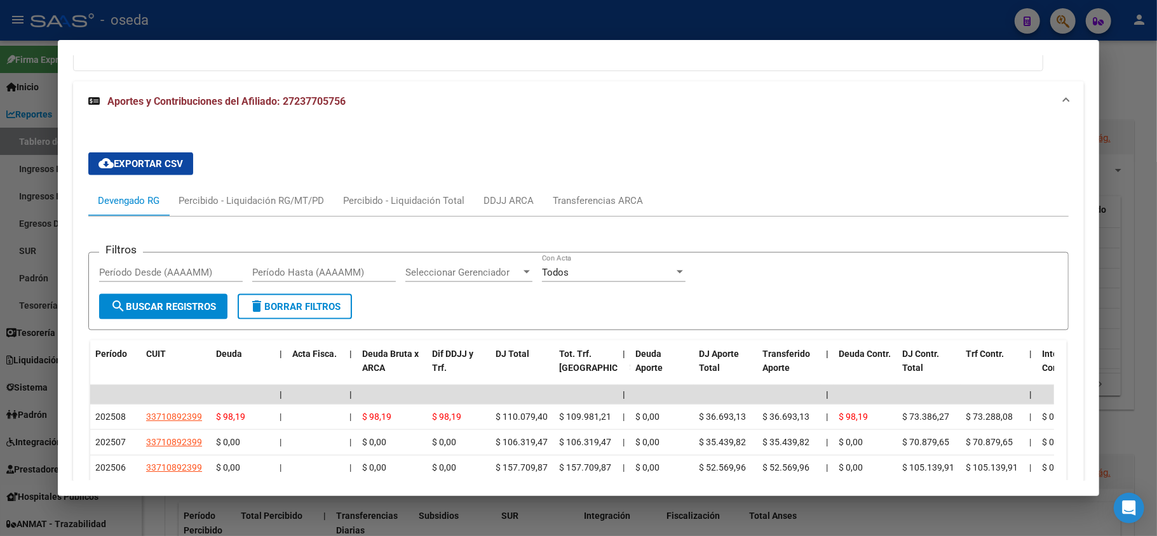
click at [0, 379] on div at bounding box center [578, 268] width 1157 height 536
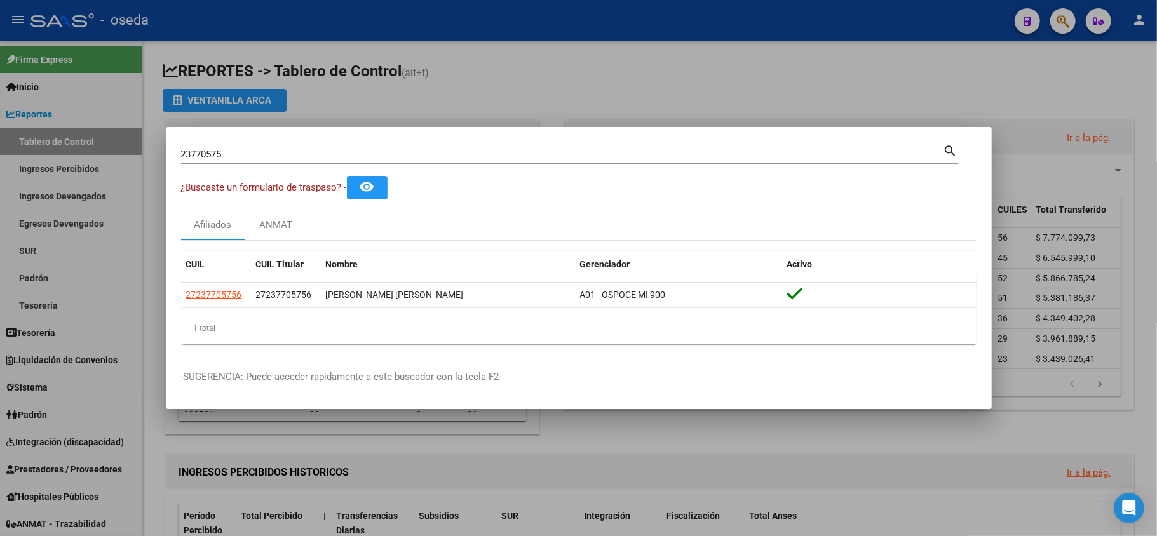
click at [1, 354] on div at bounding box center [578, 268] width 1157 height 536
